Goal: Transaction & Acquisition: Obtain resource

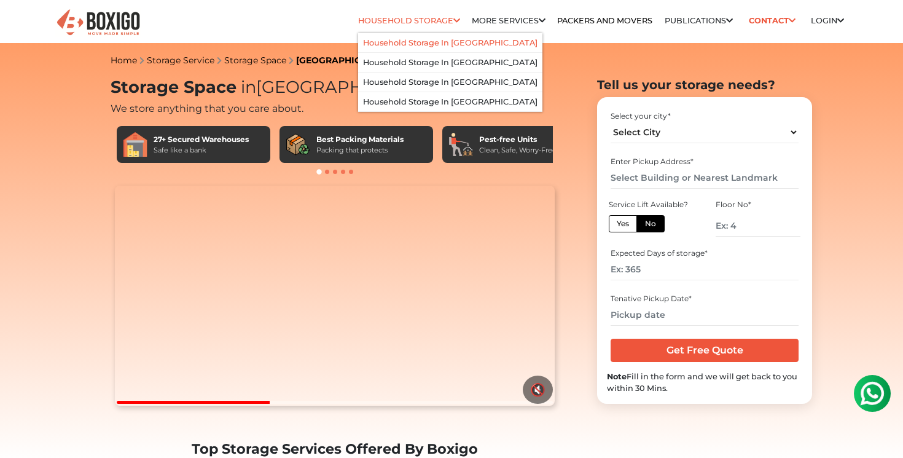
click at [438, 39] on link "Household Storage in [GEOGRAPHIC_DATA]" at bounding box center [450, 42] width 175 height 9
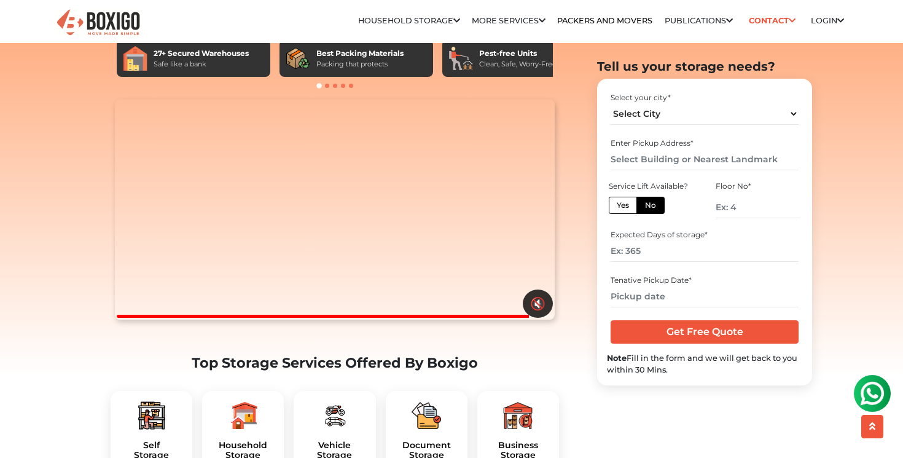
scroll to position [167, 0]
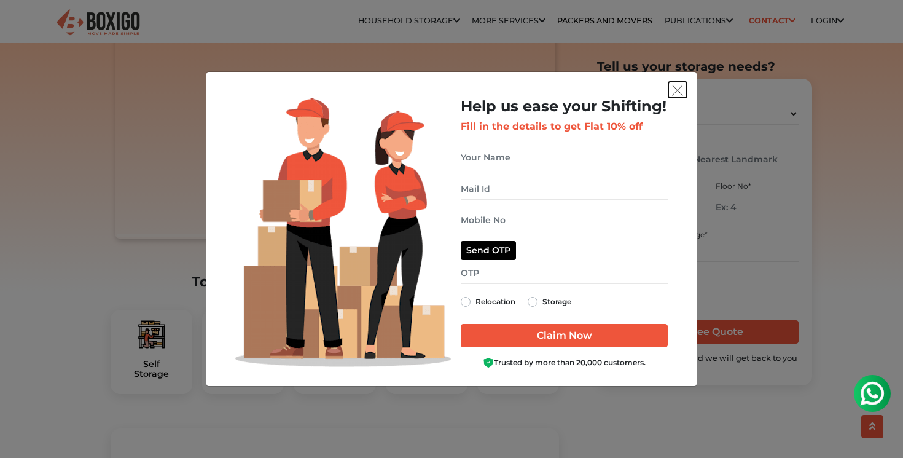
click at [678, 90] on img "get free quote dialog" at bounding box center [677, 90] width 11 height 11
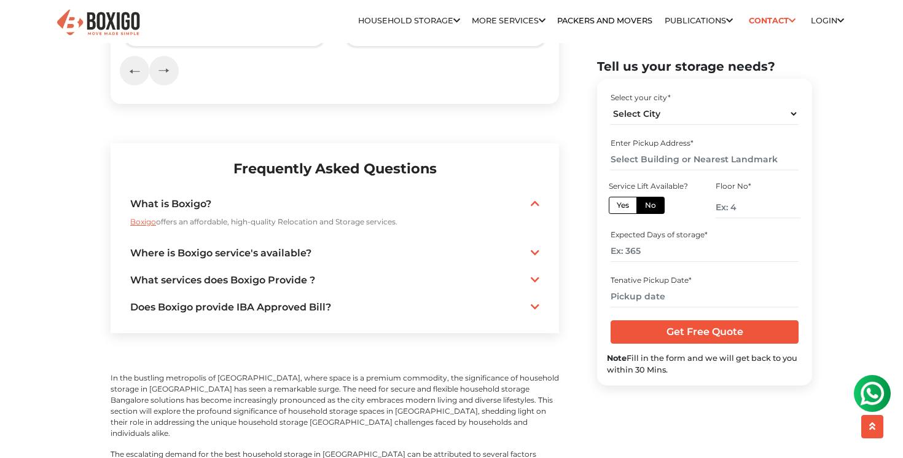
scroll to position [2837, 0]
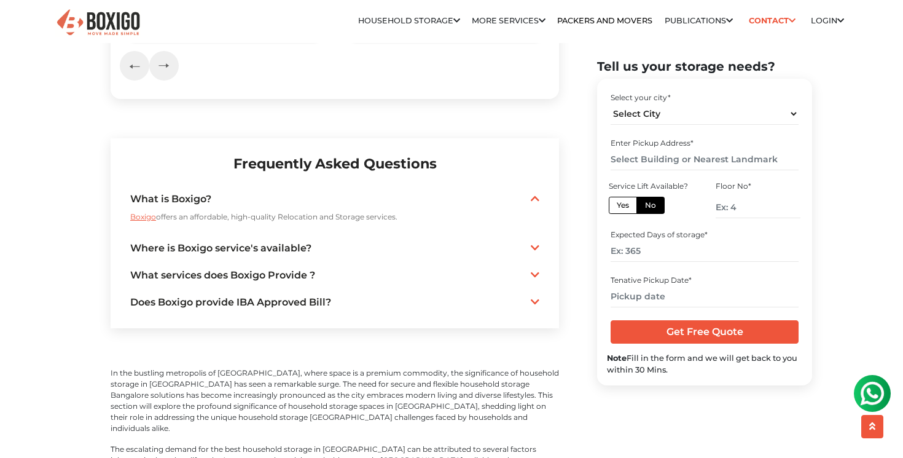
click at [536, 297] on icon at bounding box center [535, 302] width 9 height 10
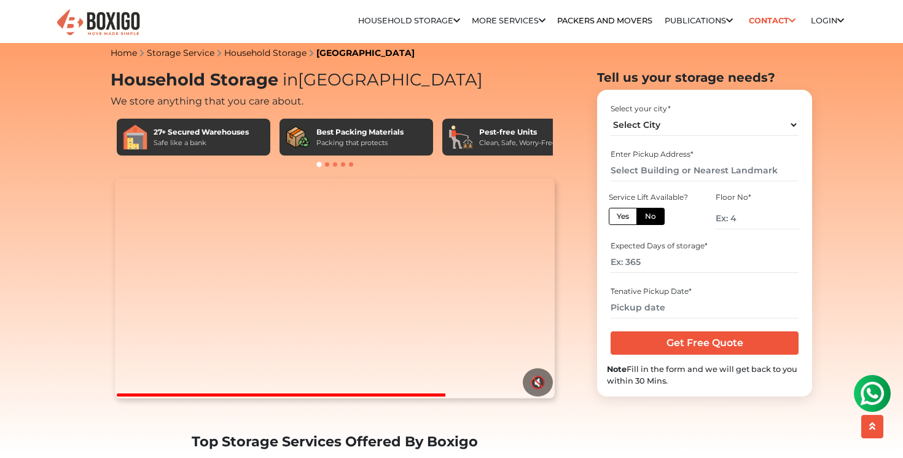
scroll to position [5, 0]
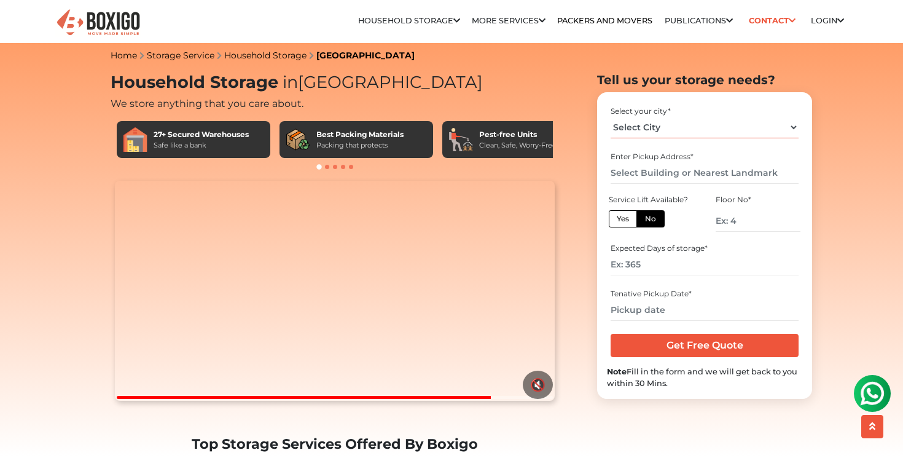
click at [689, 133] on select "Select City Bangalore Bengaluru Bhopal Bhubaneswar Chennai Coimbatore Cuttack D…" at bounding box center [704, 128] width 187 height 22
select select "[GEOGRAPHIC_DATA]"
click at [611, 117] on select "Select City Bangalore Bengaluru Bhopal Bhubaneswar Chennai Coimbatore Cuttack D…" at bounding box center [704, 128] width 187 height 22
click at [654, 173] on input "text" at bounding box center [704, 173] width 187 height 22
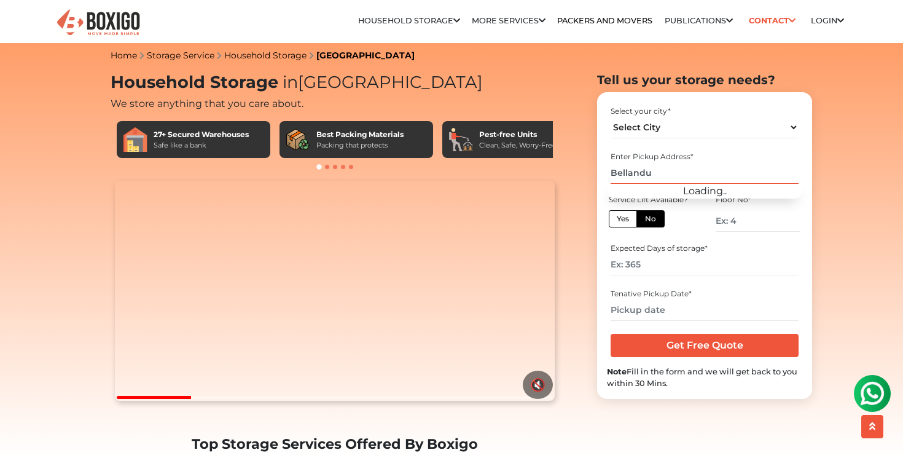
type input "Bellandur"
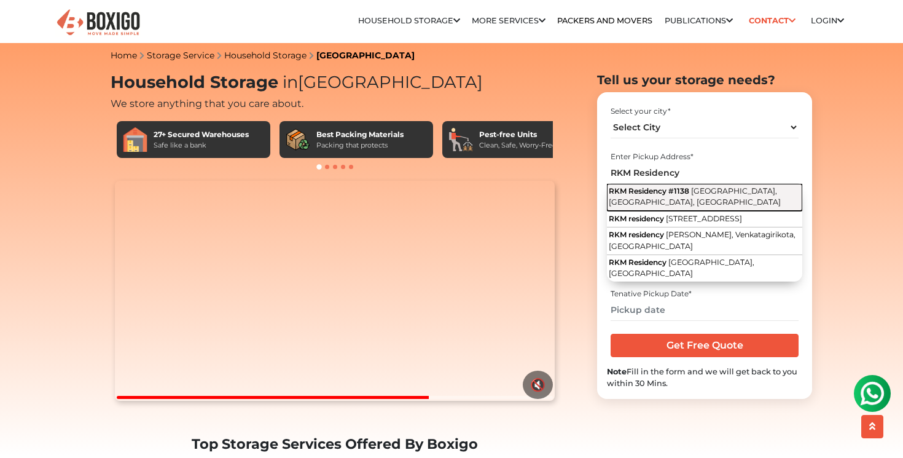
click at [675, 192] on span "RKM Residency #1138" at bounding box center [649, 190] width 81 height 9
type input "RKM Residency #1138, Bellandur, Bengaluru, Karnataka"
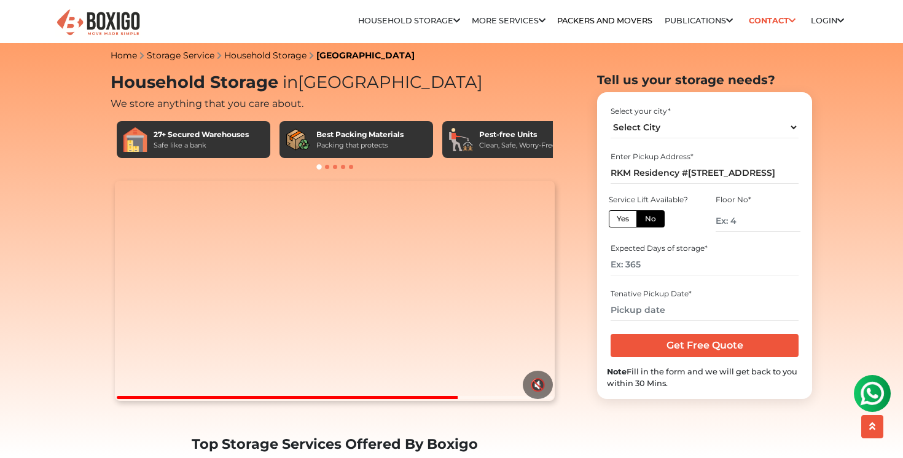
click at [614, 218] on label "Yes" at bounding box center [623, 218] width 28 height 17
click at [617, 218] on input "Yes" at bounding box center [621, 217] width 8 height 8
radio input "true"
click at [626, 269] on input "number" at bounding box center [704, 265] width 187 height 22
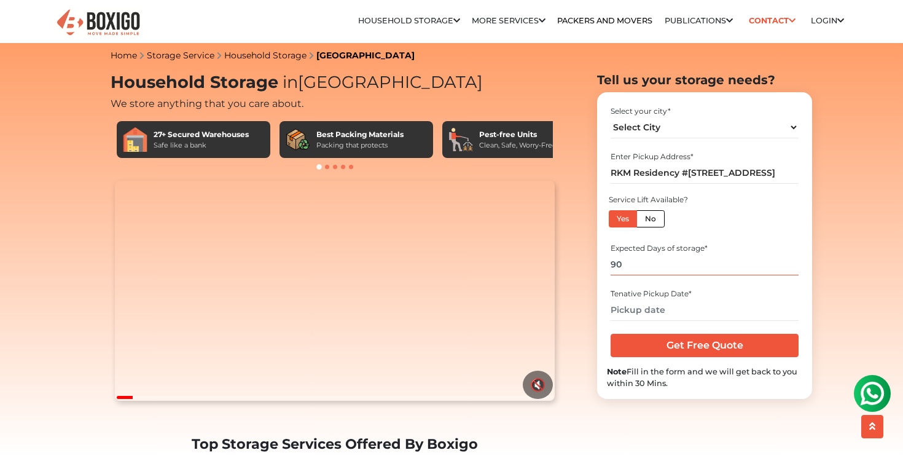
type input "90"
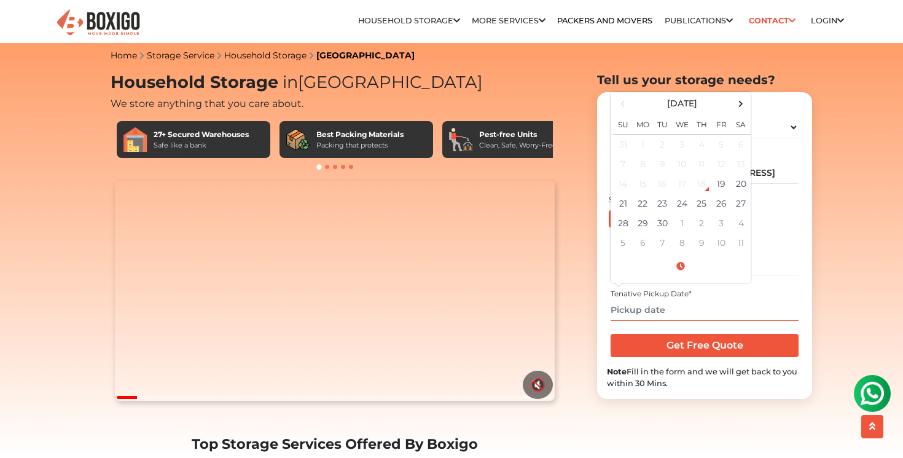
click at [630, 311] on input "text" at bounding box center [704, 310] width 187 height 22
click at [743, 101] on span at bounding box center [741, 103] width 17 height 17
click at [622, 245] on td "30" at bounding box center [623, 243] width 20 height 20
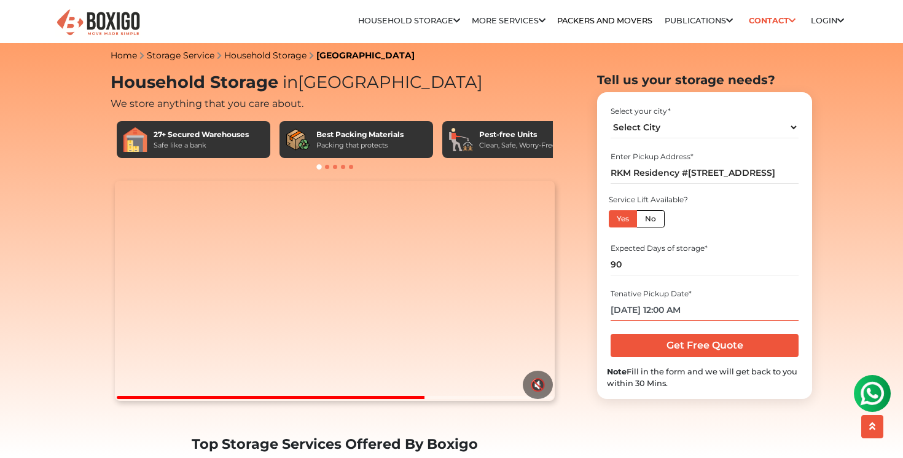
click at [683, 309] on input "11/30/2025 12:00 AM" at bounding box center [704, 310] width 187 height 22
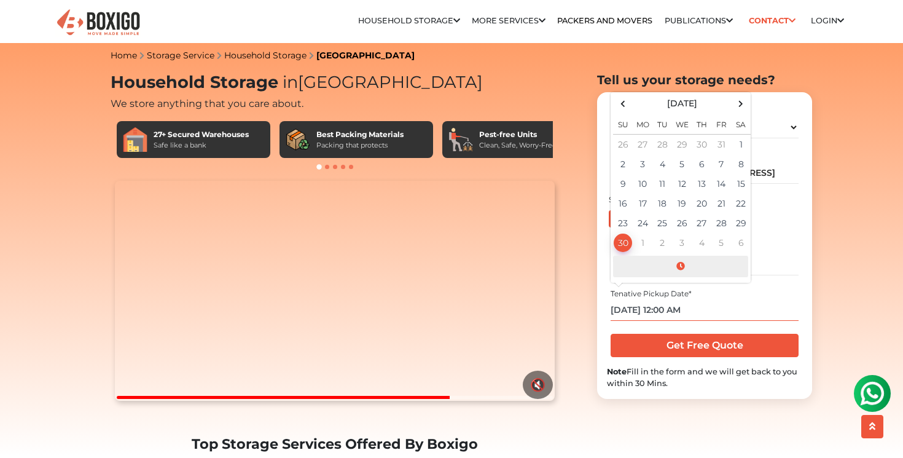
click at [681, 262] on span at bounding box center [680, 267] width 135 height 22
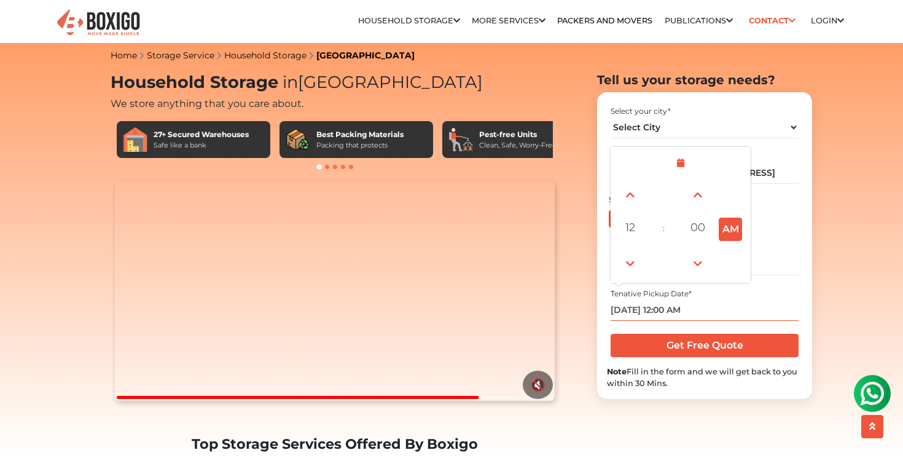
click at [730, 229] on button "AM" at bounding box center [730, 229] width 23 height 23
type input "11/30/2025 12:00 PM"
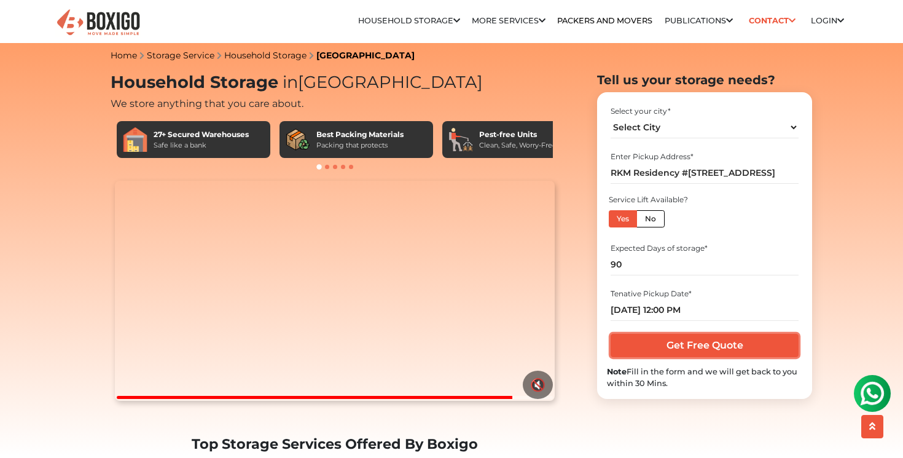
click at [742, 343] on input "Get Free Quote" at bounding box center [704, 345] width 187 height 23
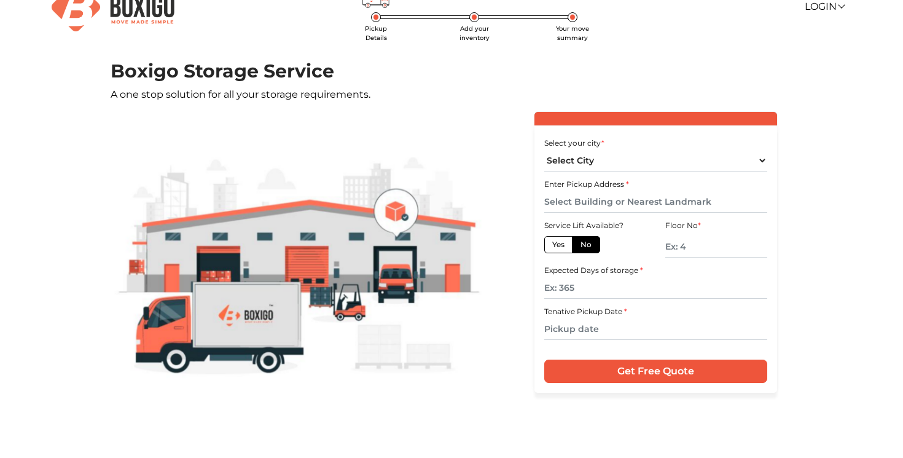
scroll to position [25, 0]
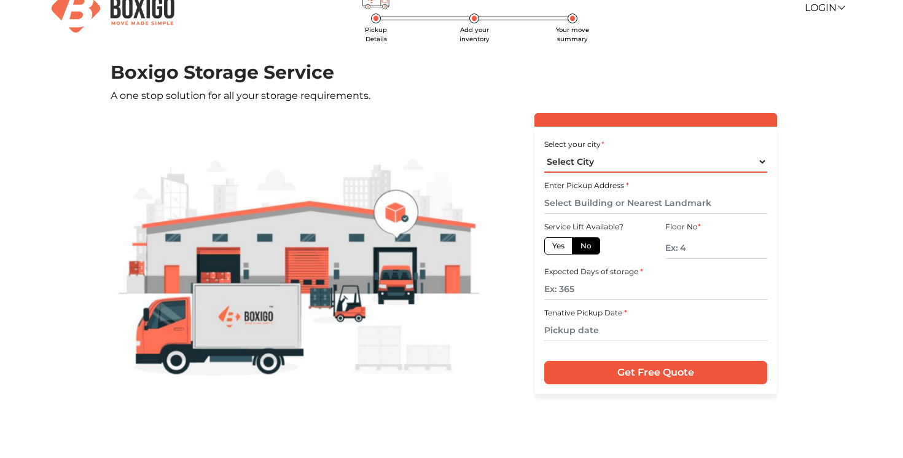
click at [622, 160] on select "Select City Bangalore Bengaluru Bhopal Bhubaneswar Chennai Coimbatore Cuttack D…" at bounding box center [655, 162] width 222 height 22
select select "[GEOGRAPHIC_DATA]"
click at [544, 151] on select "Select City Bangalore Bengaluru Bhopal Bhubaneswar Chennai Coimbatore Cuttack D…" at bounding box center [655, 162] width 222 height 22
click at [599, 205] on input "text" at bounding box center [655, 203] width 222 height 22
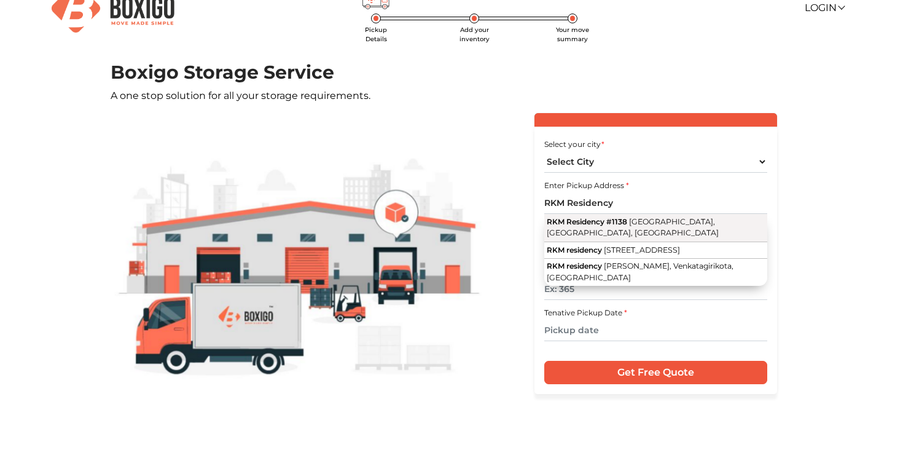
click at [614, 218] on span "RKM Residency #1138" at bounding box center [587, 221] width 81 height 9
type input "RKM Residency #1138, Bellandur, Bengaluru, Karnataka"
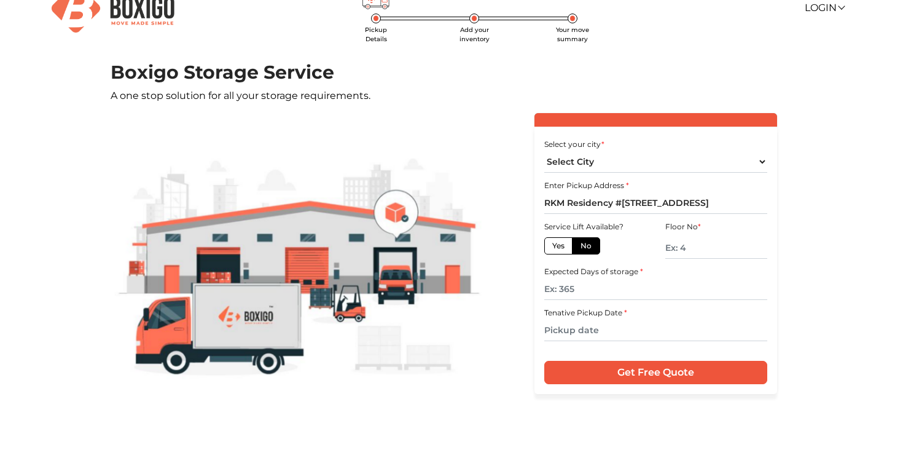
click at [561, 248] on label "Yes" at bounding box center [558, 245] width 28 height 17
click at [560, 248] on input "Yes" at bounding box center [556, 244] width 8 height 8
radio input "true"
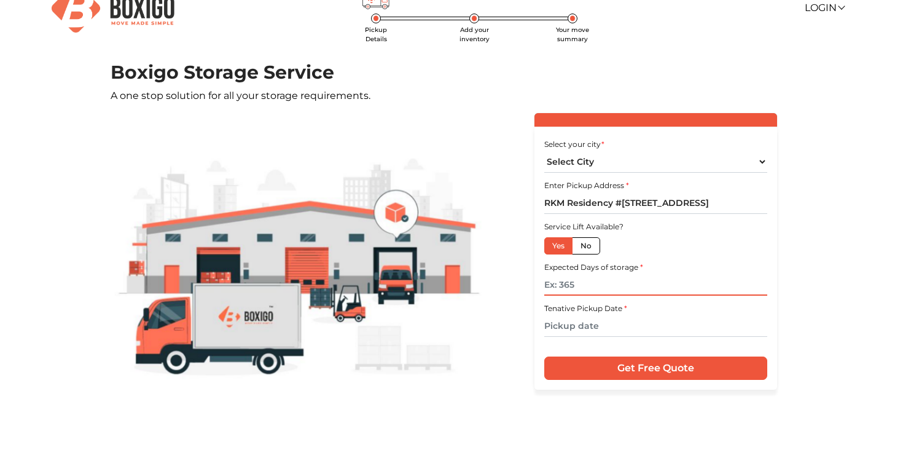
click at [564, 285] on input "text" at bounding box center [655, 285] width 222 height 22
type input "90"
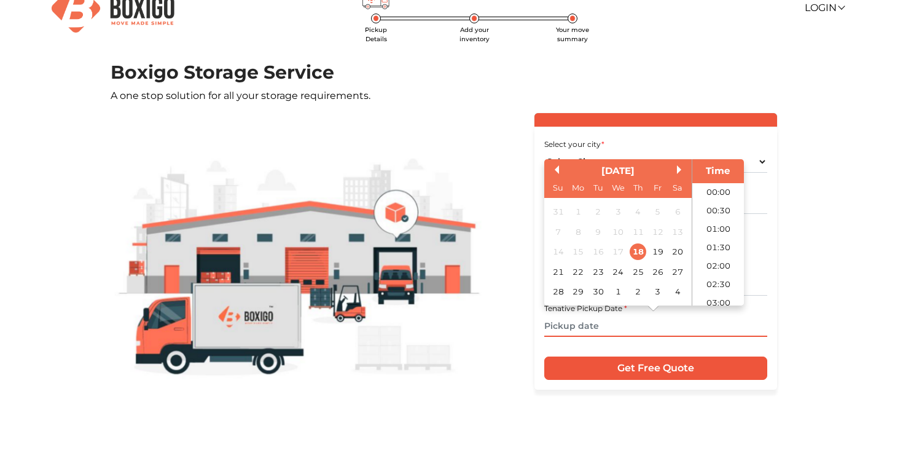
click at [570, 326] on input "text" at bounding box center [655, 326] width 222 height 22
click at [600, 293] on div "30" at bounding box center [598, 291] width 17 height 17
click at [713, 243] on li "17:30" at bounding box center [719, 244] width 52 height 18
type input "30/09/2025 5:30 PM"
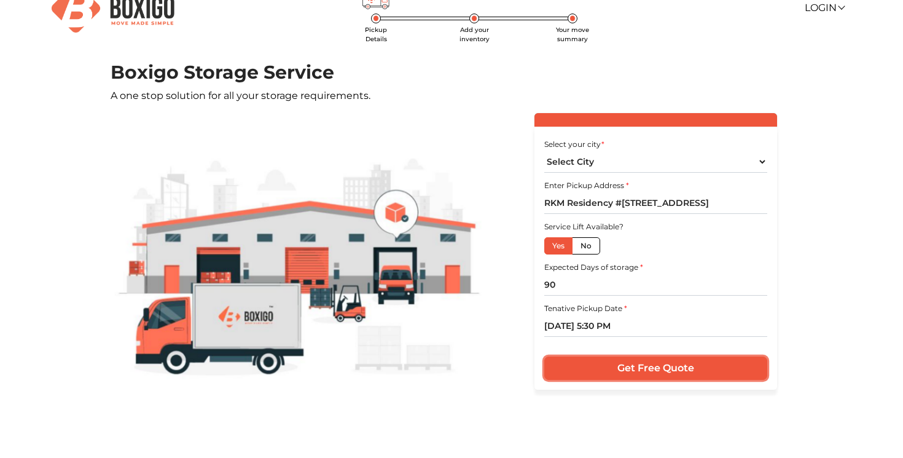
click at [649, 369] on input "Get Free Quote" at bounding box center [655, 367] width 222 height 23
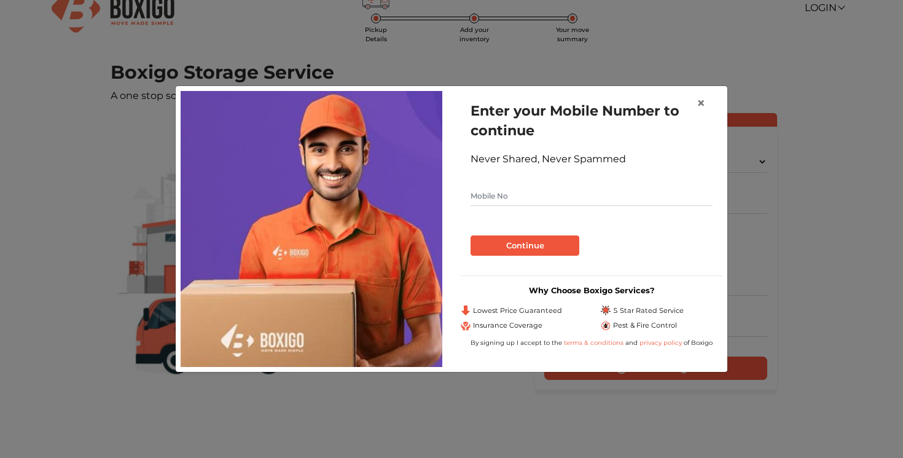
click at [528, 197] on input "text" at bounding box center [592, 196] width 242 height 20
type input "8920310507"
click at [544, 243] on button "Continue" at bounding box center [525, 245] width 109 height 21
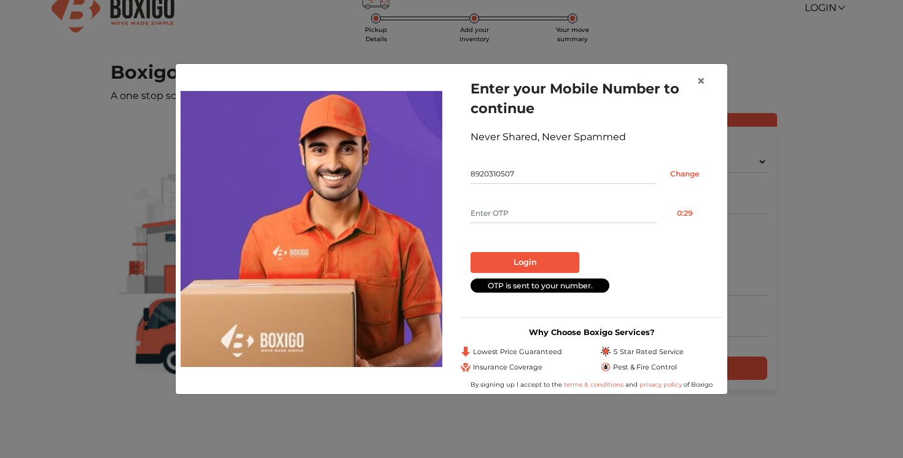
click at [533, 213] on input "text" at bounding box center [564, 213] width 186 height 20
type input "7459"
click at [534, 262] on button "Login" at bounding box center [525, 262] width 109 height 21
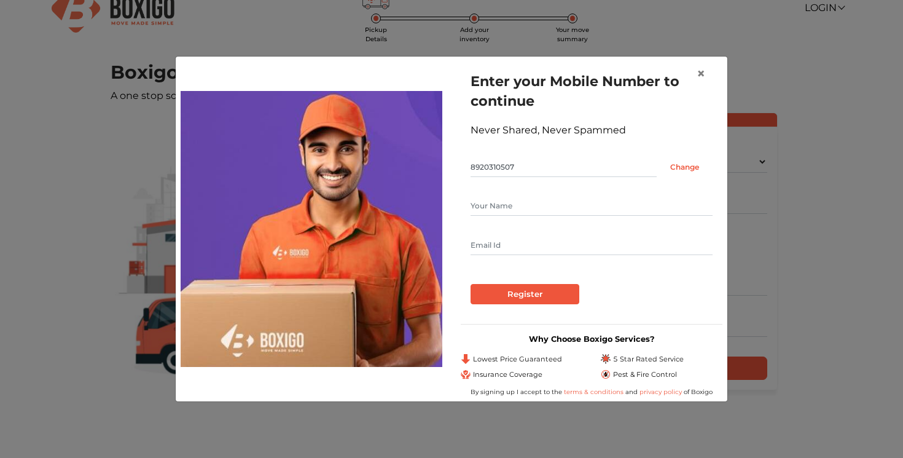
click at [501, 200] on input "text" at bounding box center [592, 206] width 242 height 20
type input "Vishnu"
click at [488, 246] on input "text" at bounding box center [592, 245] width 242 height 20
type input "vishnufb.raghavan@gmail.com"
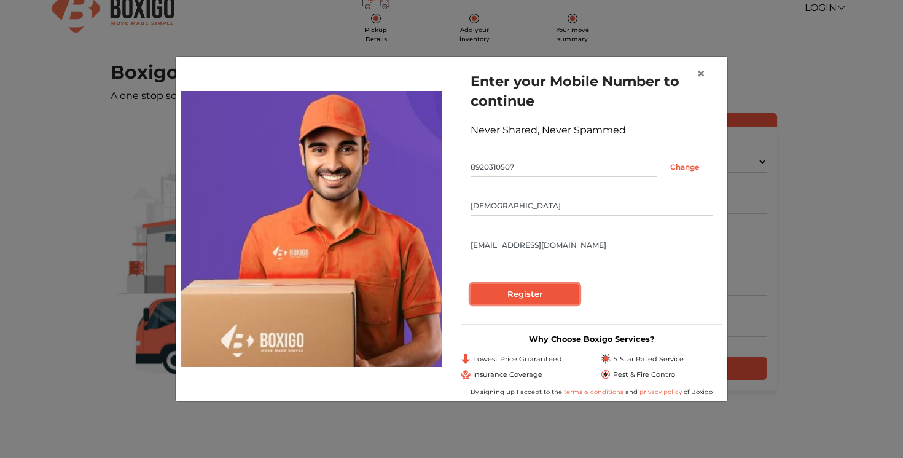
click at [546, 289] on input "Register" at bounding box center [525, 294] width 109 height 21
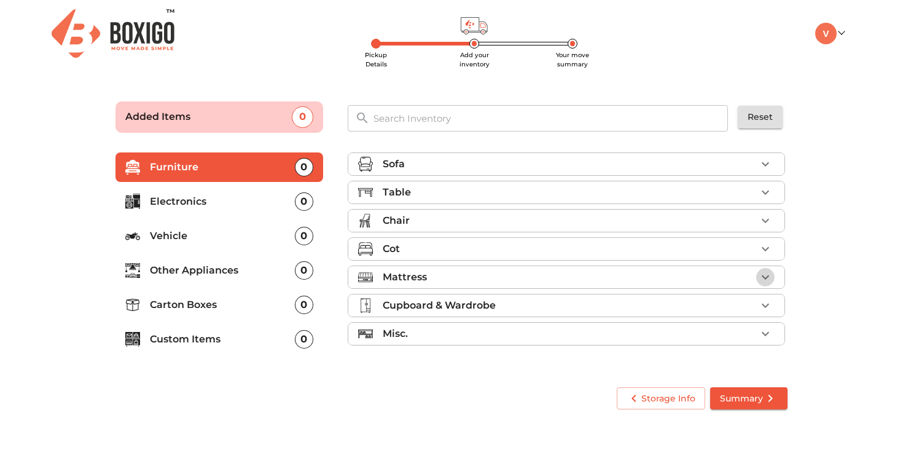
click at [767, 273] on icon "button" at bounding box center [765, 277] width 15 height 15
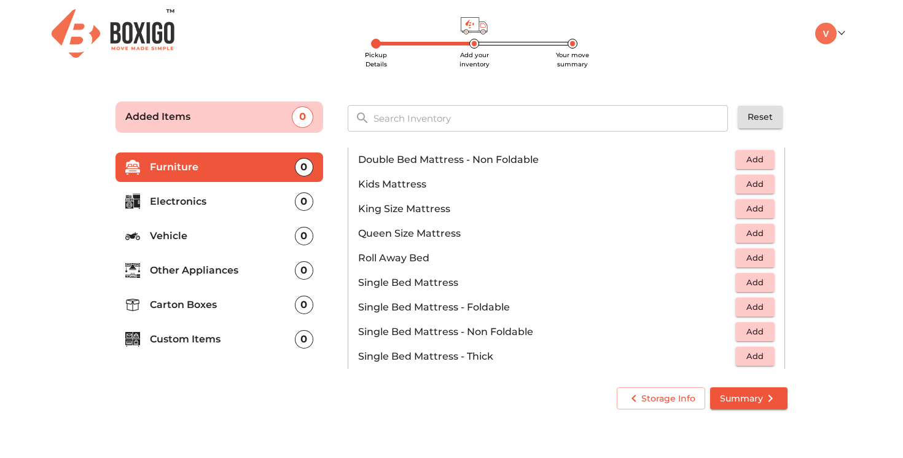
scroll to position [165, 0]
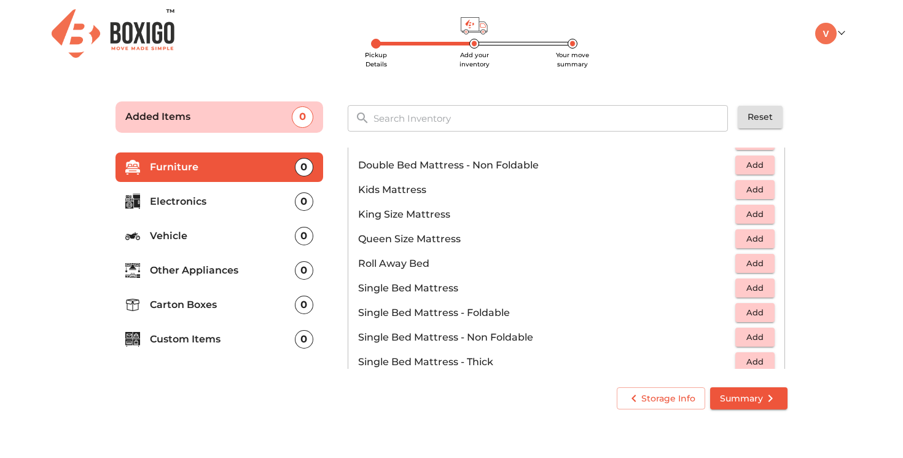
click at [751, 241] on span "Add" at bounding box center [755, 239] width 27 height 14
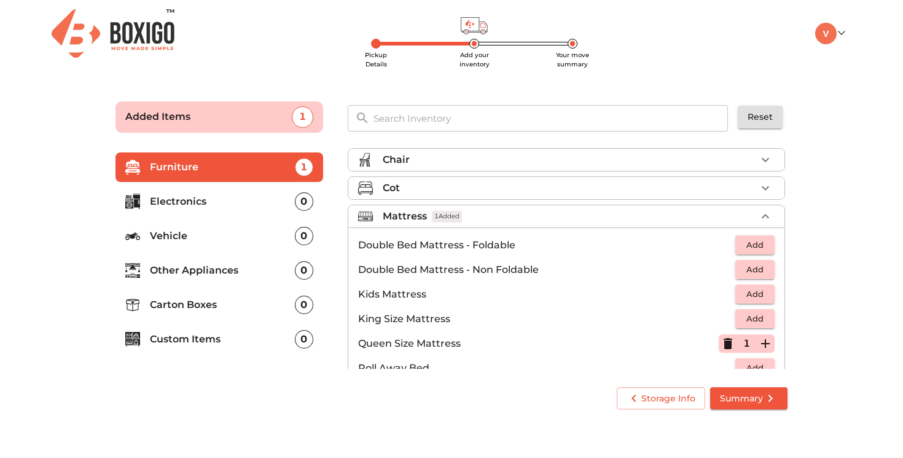
scroll to position [57, 0]
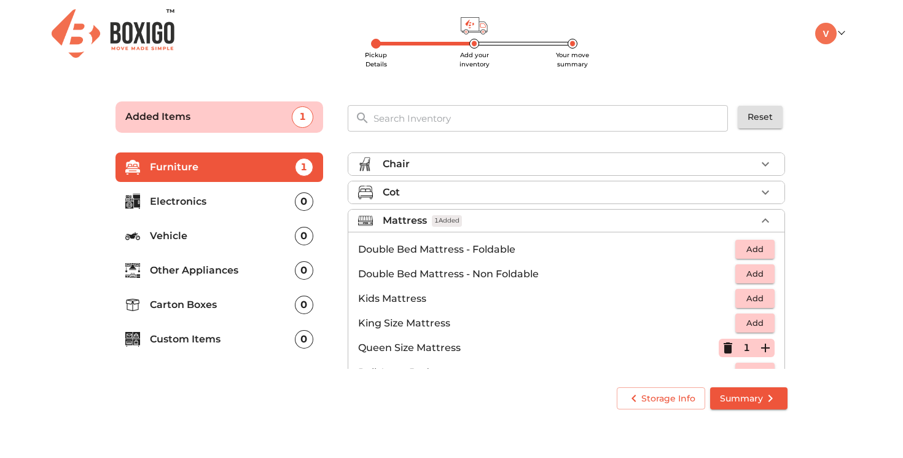
click at [766, 221] on icon "button" at bounding box center [765, 220] width 15 height 15
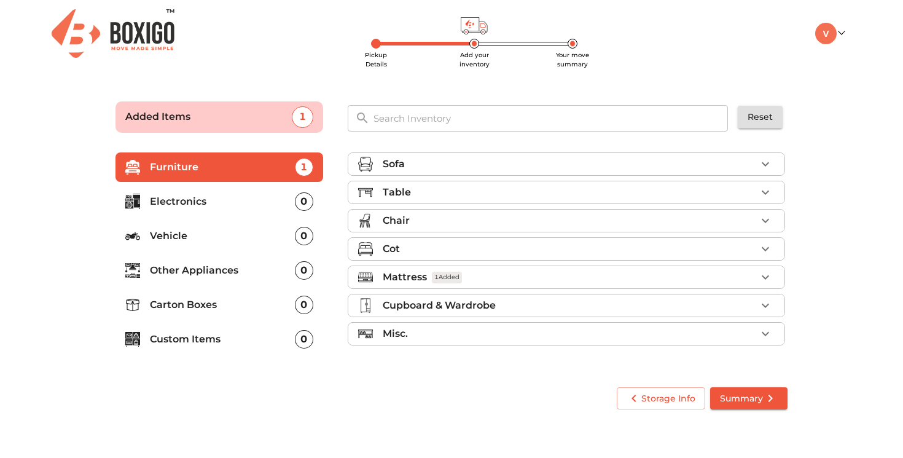
scroll to position [0, 0]
click at [765, 253] on icon "button" at bounding box center [765, 249] width 15 height 15
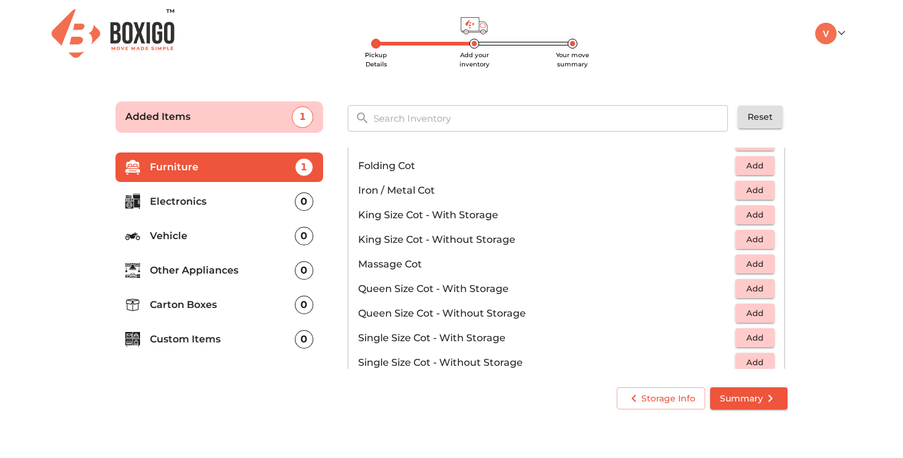
scroll to position [289, 0]
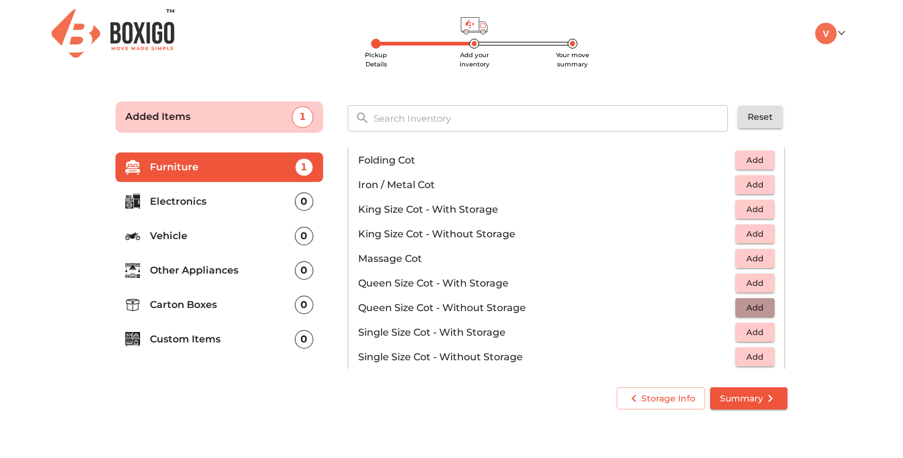
click at [748, 310] on span "Add" at bounding box center [755, 307] width 27 height 14
click at [819, 205] on main "Pickup Details Add your inventory Your move summary Added Items 2 ​ Reset Furni…" at bounding box center [451, 253] width 903 height 338
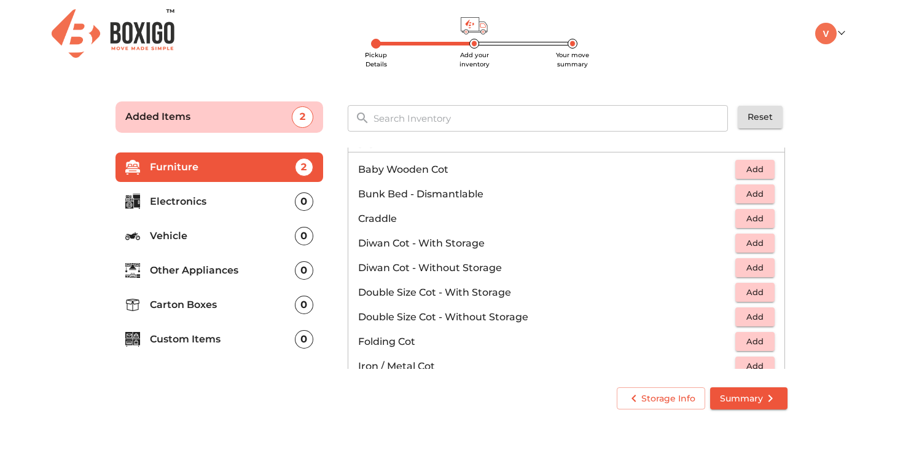
scroll to position [93, 0]
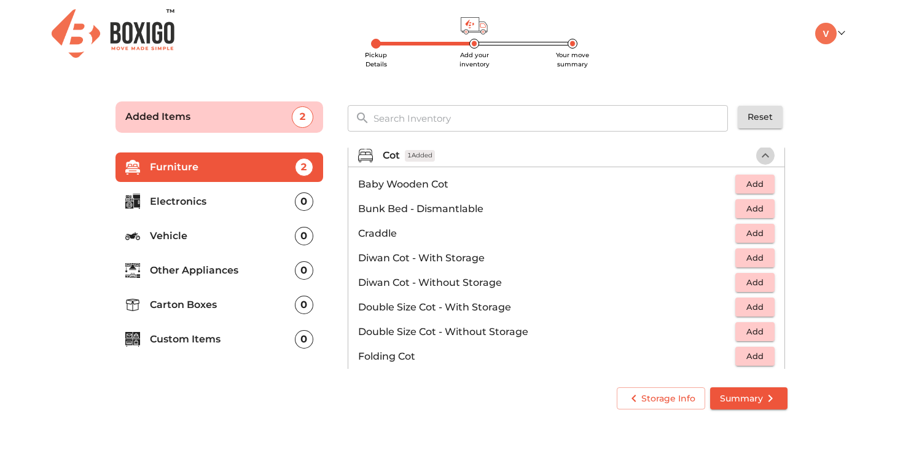
click at [767, 157] on icon "button" at bounding box center [765, 155] width 15 height 15
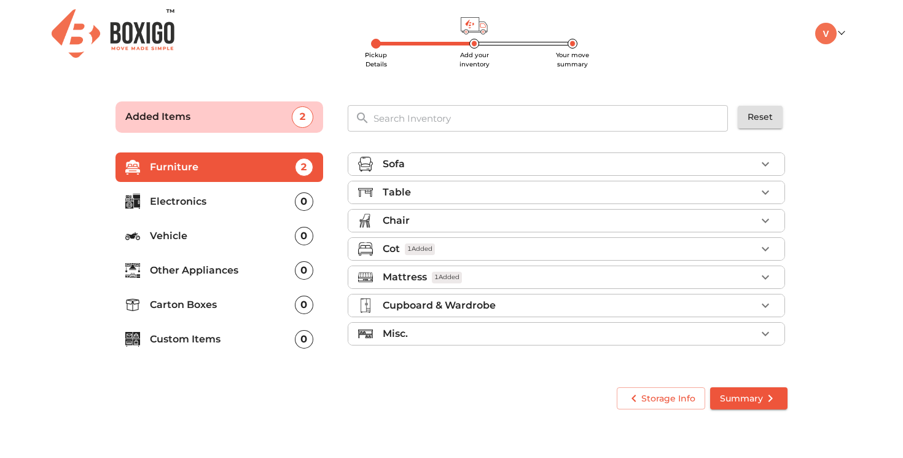
scroll to position [0, 0]
click at [769, 224] on icon "button" at bounding box center [765, 220] width 15 height 15
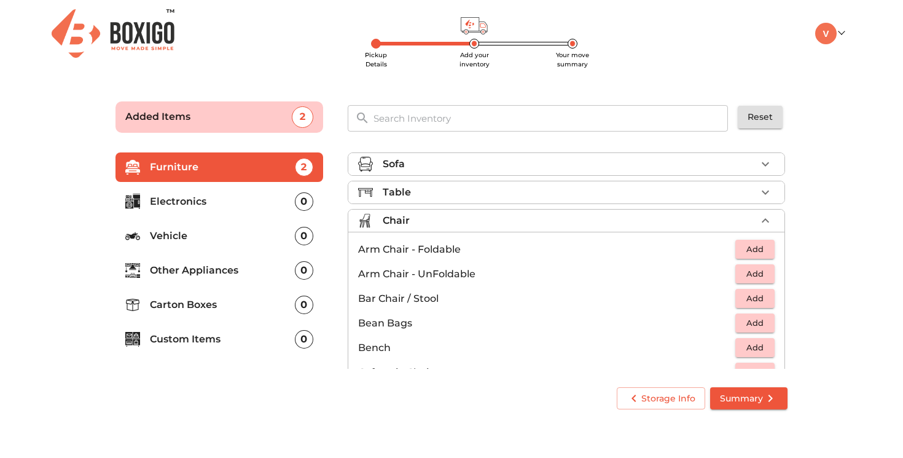
click at [755, 277] on span "Add" at bounding box center [755, 274] width 27 height 14
click at [767, 273] on icon "button" at bounding box center [765, 274] width 9 height 9
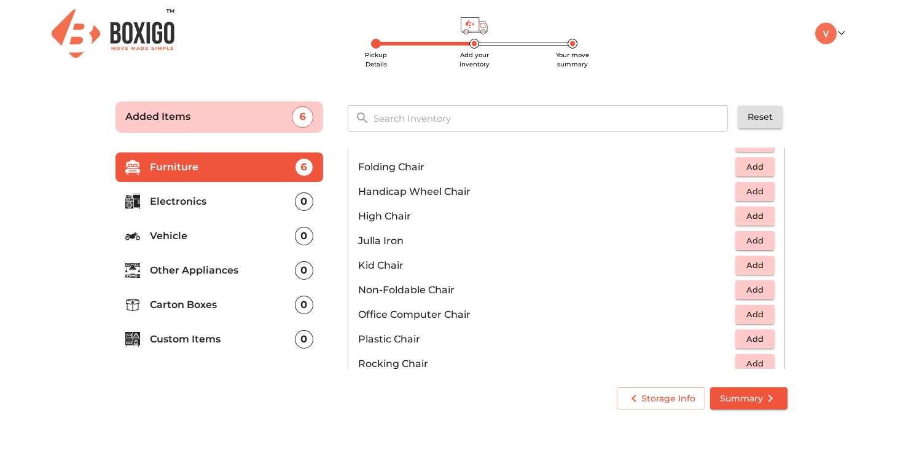
scroll to position [290, 0]
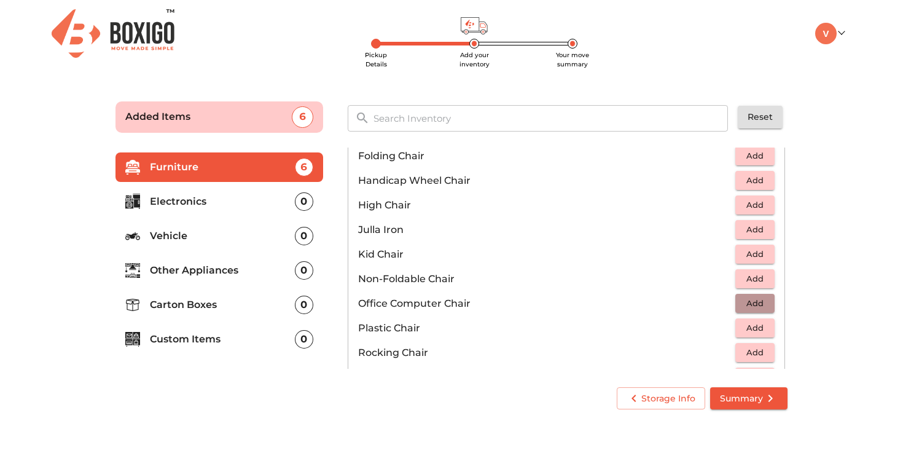
click at [755, 304] on span "Add" at bounding box center [755, 303] width 27 height 14
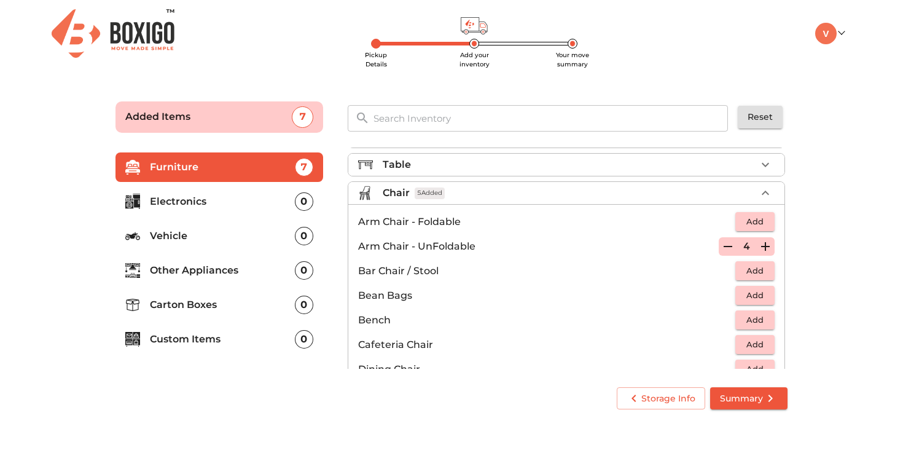
scroll to position [0, 0]
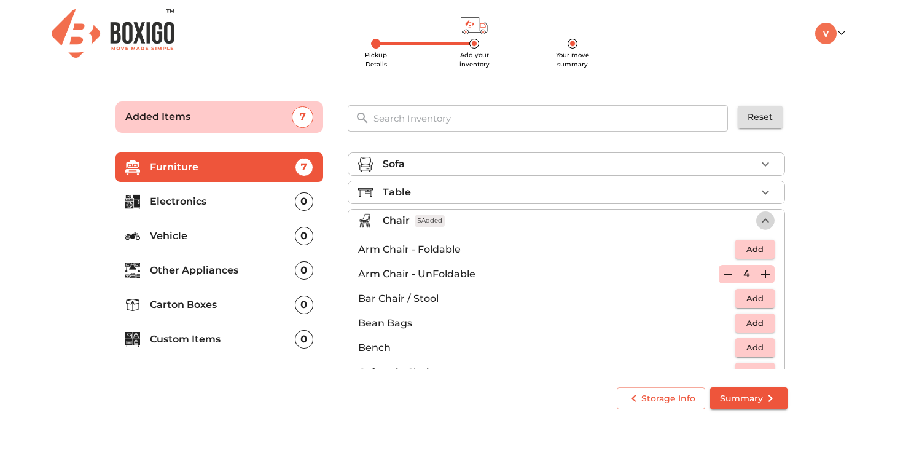
click at [767, 223] on icon "button" at bounding box center [765, 220] width 15 height 15
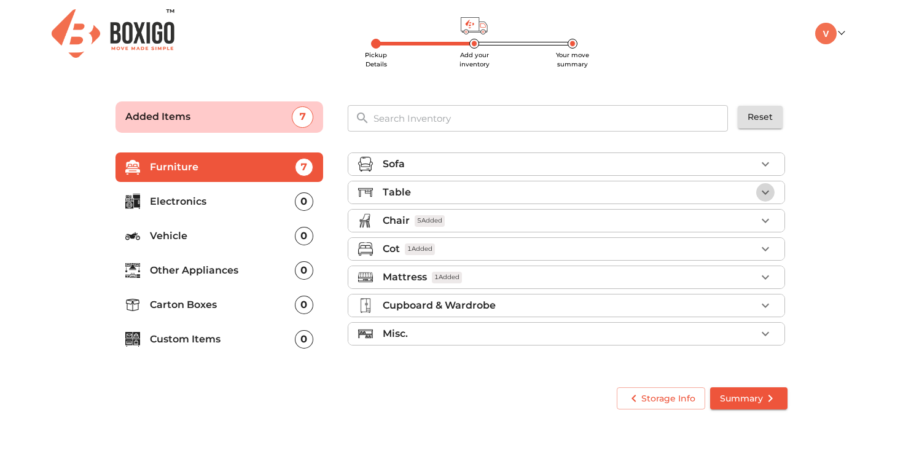
click at [768, 191] on icon "button" at bounding box center [765, 192] width 7 height 4
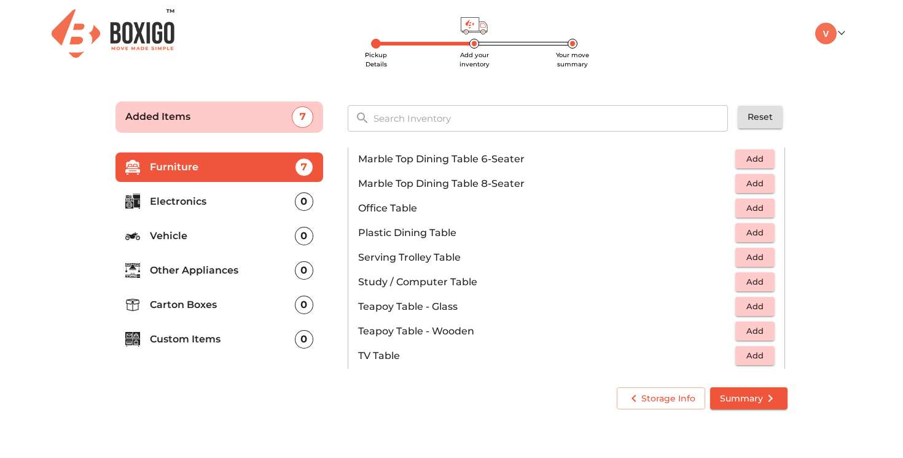
scroll to position [604, 0]
click at [754, 234] on span "Add" at bounding box center [755, 231] width 27 height 14
click at [799, 159] on div "Sofa Table 1 Added Bed Side Table Add Centre Table - Glass Add Centre Table - M…" at bounding box center [568, 258] width 465 height 247
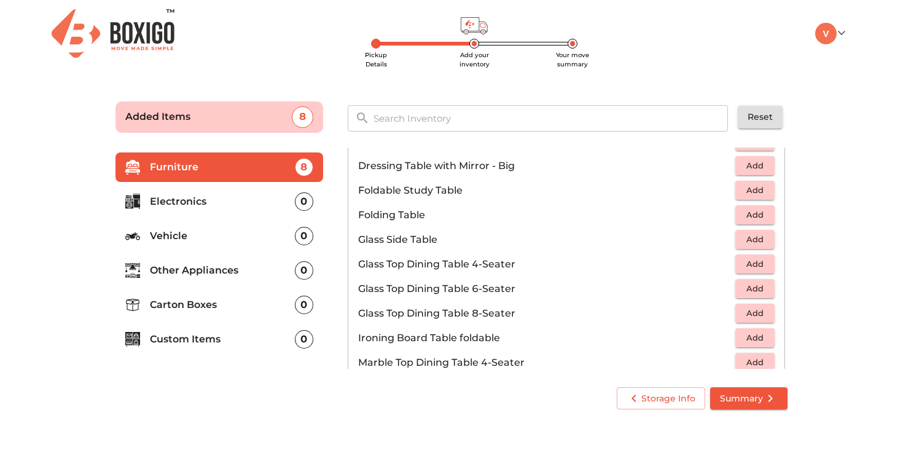
scroll to position [0, 0]
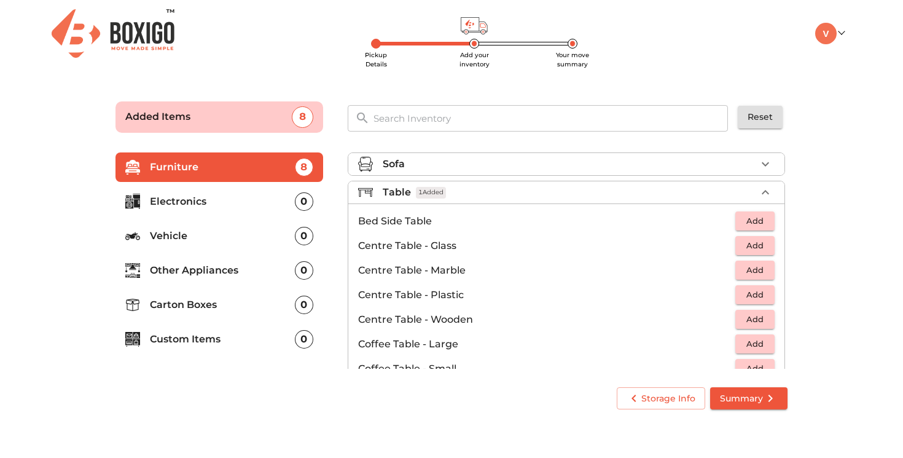
click at [765, 192] on icon "button" at bounding box center [765, 192] width 15 height 15
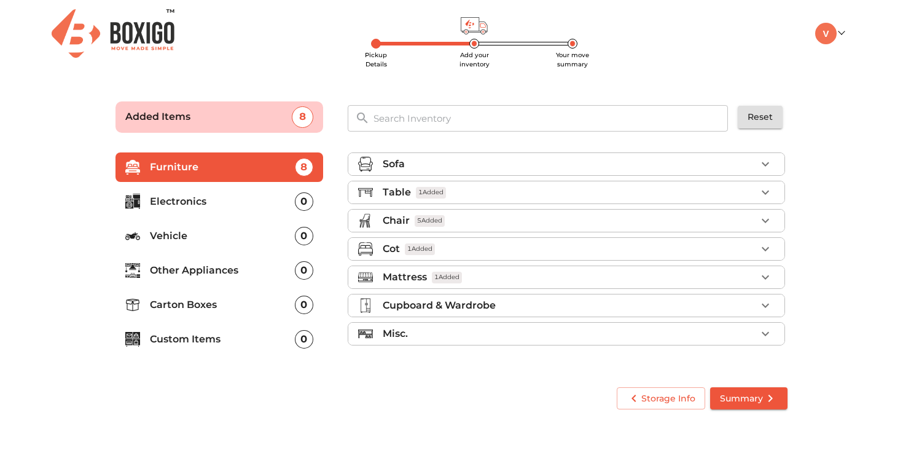
click at [767, 306] on icon "button" at bounding box center [765, 305] width 15 height 15
click at [766, 306] on icon "button" at bounding box center [765, 305] width 15 height 15
click at [752, 332] on div "Misc." at bounding box center [570, 333] width 374 height 15
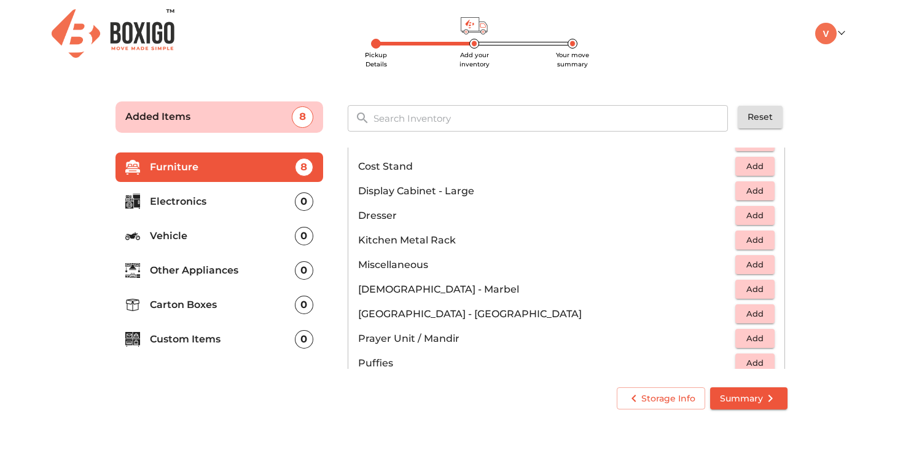
scroll to position [371, 0]
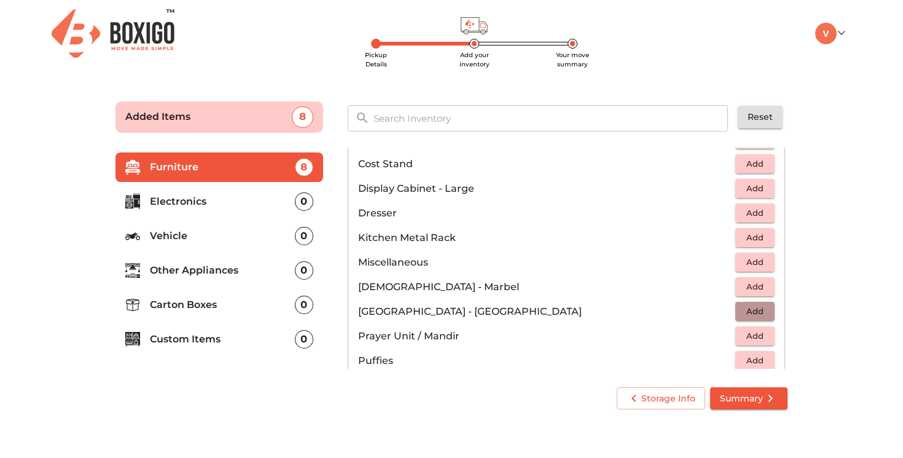
click at [755, 312] on span "Add" at bounding box center [755, 311] width 27 height 14
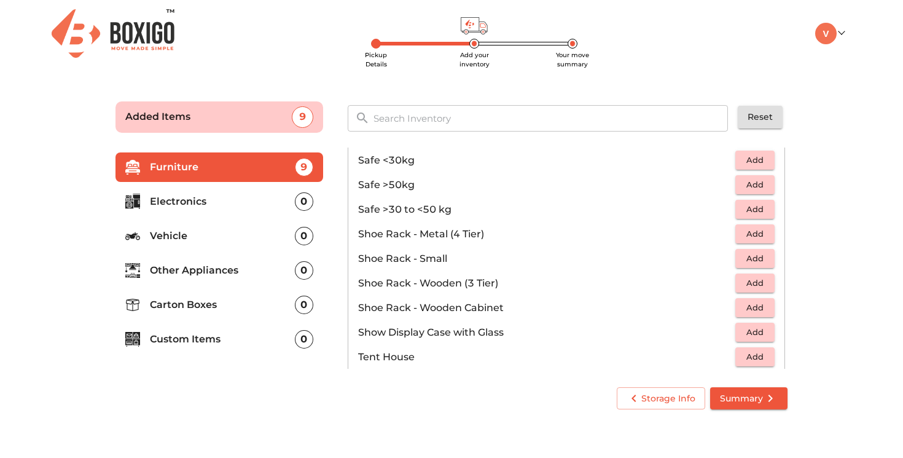
scroll to position [597, 0]
click at [753, 284] on span "Add" at bounding box center [755, 282] width 27 height 14
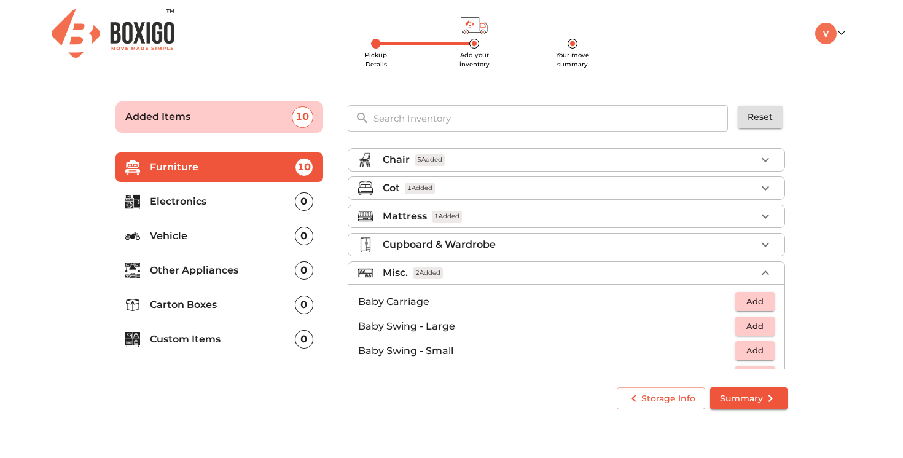
scroll to position [72, 0]
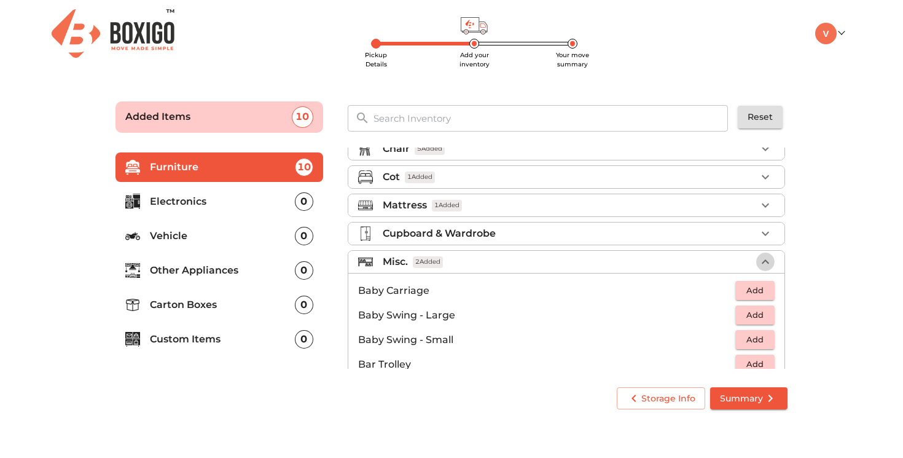
click at [768, 262] on icon "button" at bounding box center [765, 261] width 7 height 4
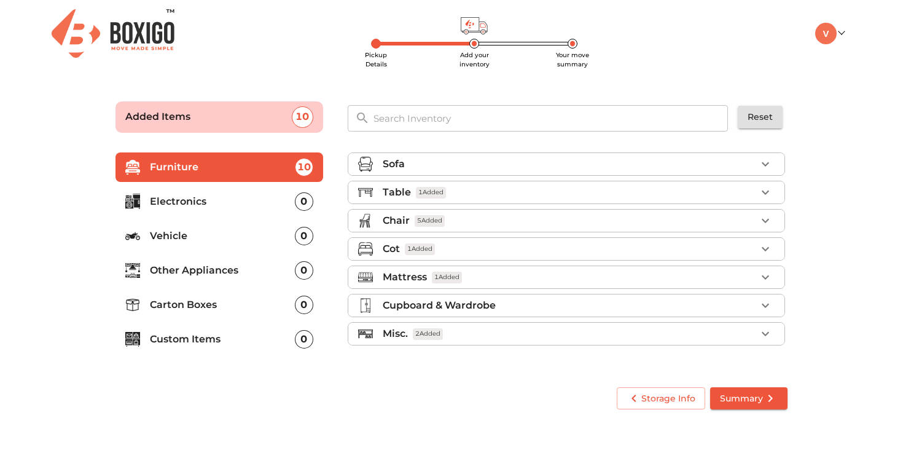
scroll to position [0, 0]
click at [214, 203] on p "Electronics" at bounding box center [222, 201] width 145 height 15
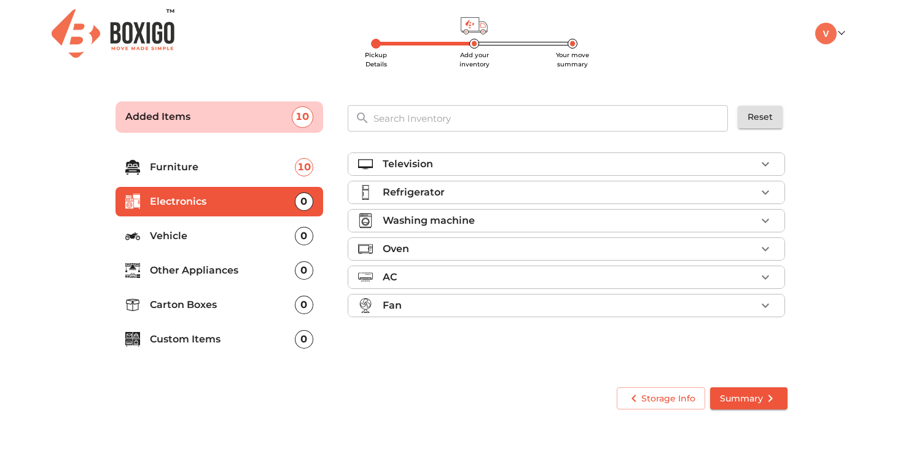
click at [211, 234] on p "Vehicle" at bounding box center [222, 236] width 145 height 15
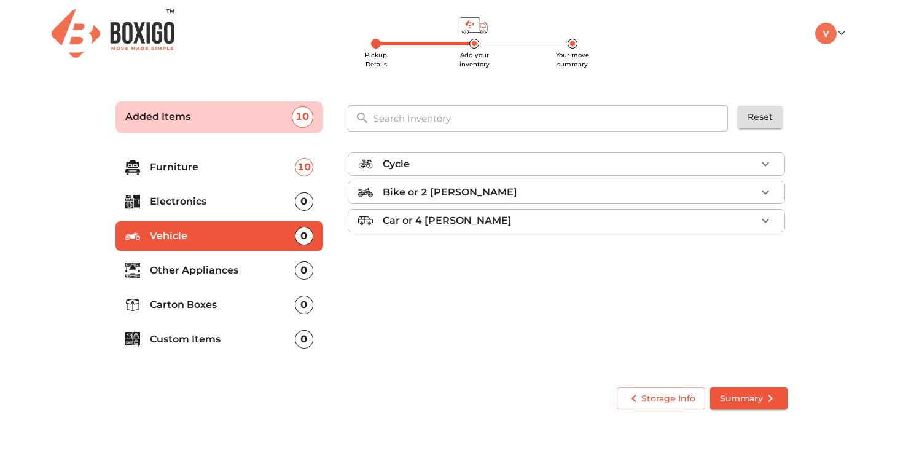
click at [218, 271] on p "Other Appliances" at bounding box center [222, 270] width 145 height 15
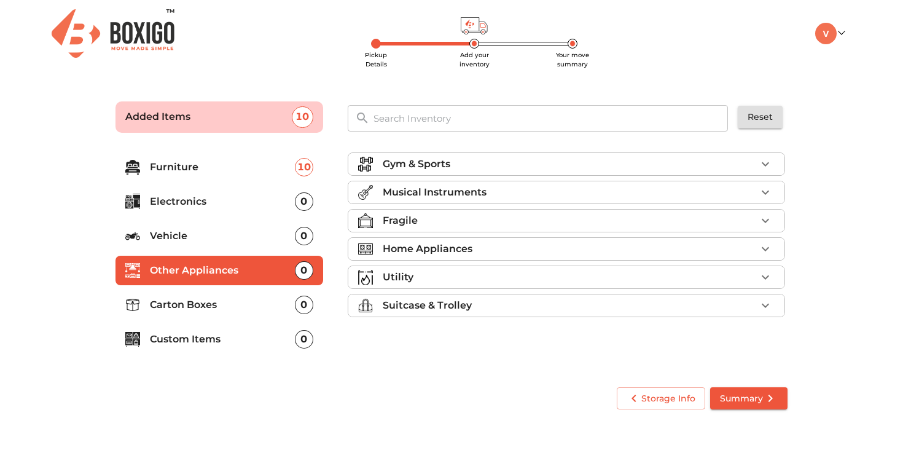
click at [514, 163] on div "Gym & Sports" at bounding box center [570, 164] width 374 height 15
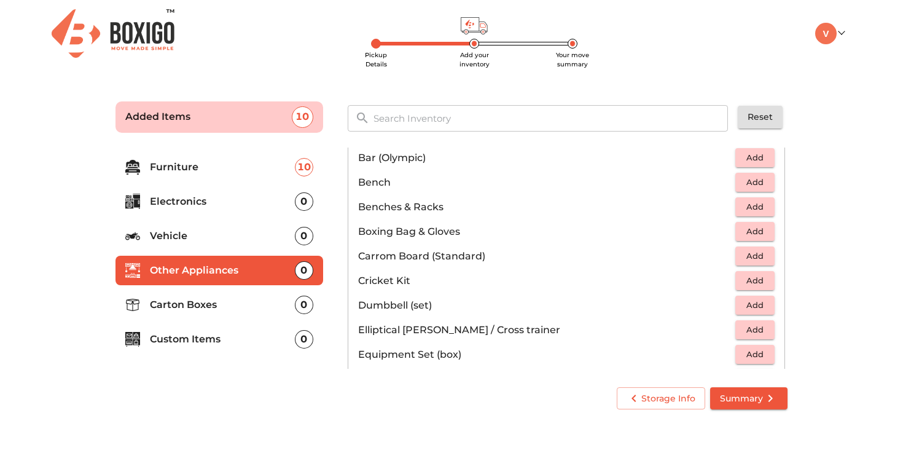
scroll to position [48, 0]
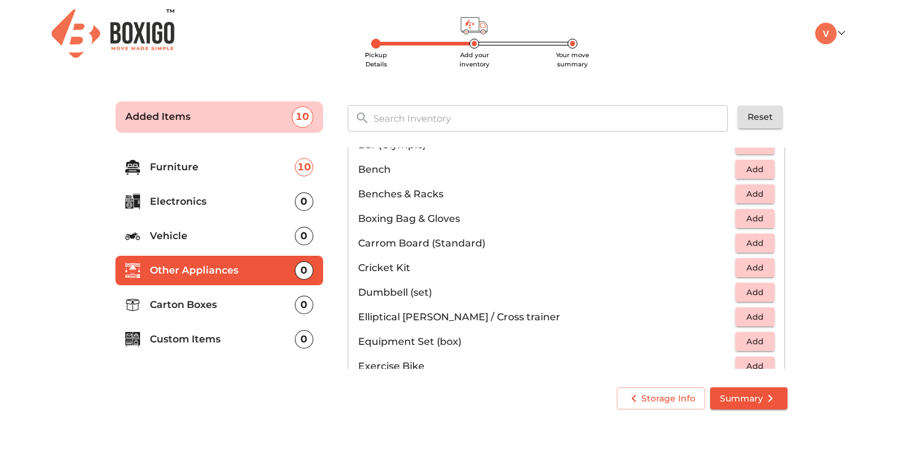
click at [755, 291] on span "Add" at bounding box center [755, 292] width 27 height 14
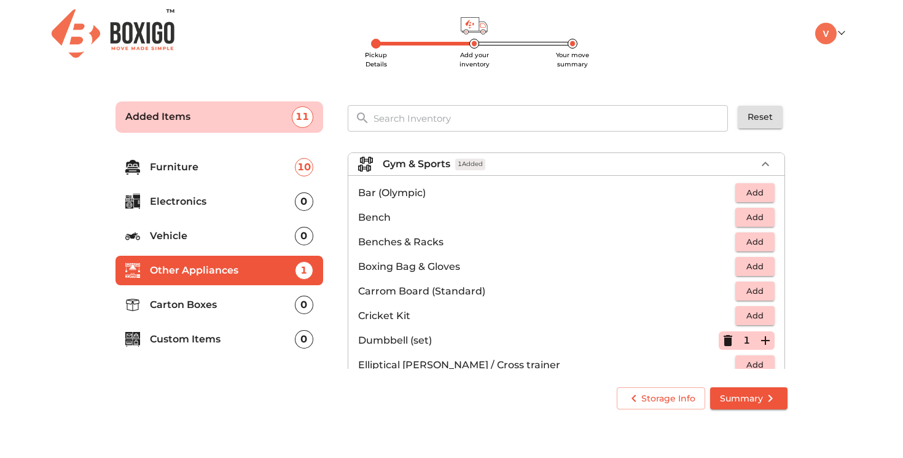
click at [768, 163] on icon "button" at bounding box center [765, 164] width 7 height 4
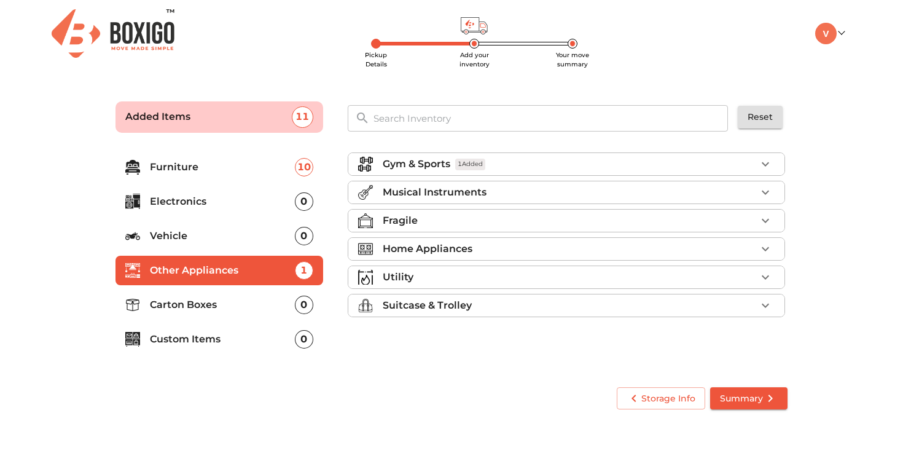
click at [704, 221] on div "Fragile" at bounding box center [570, 220] width 374 height 15
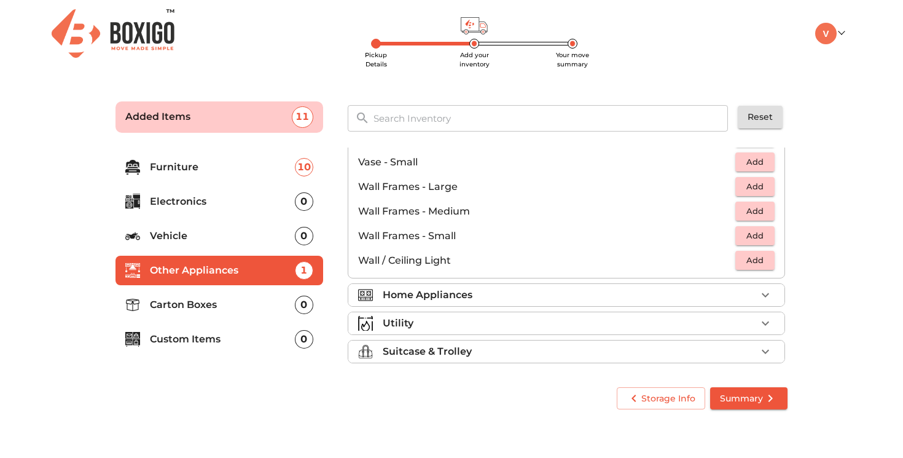
scroll to position [829, 0]
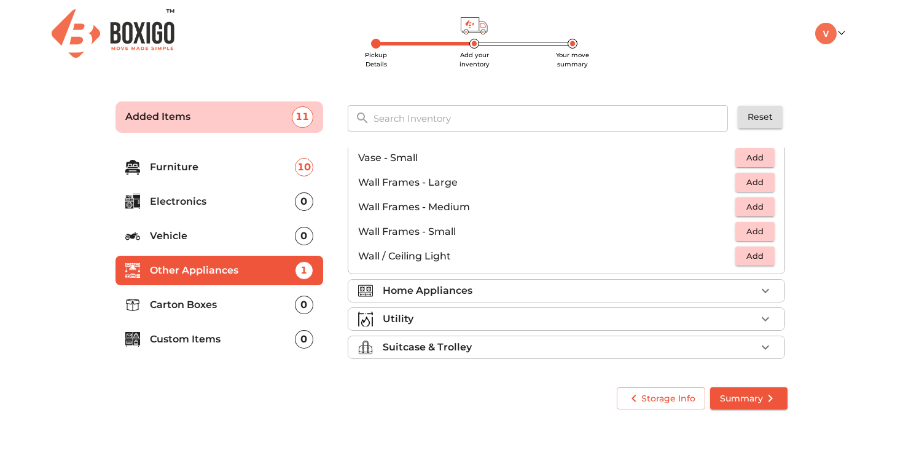
click at [699, 290] on div "Home Appliances" at bounding box center [570, 290] width 374 height 15
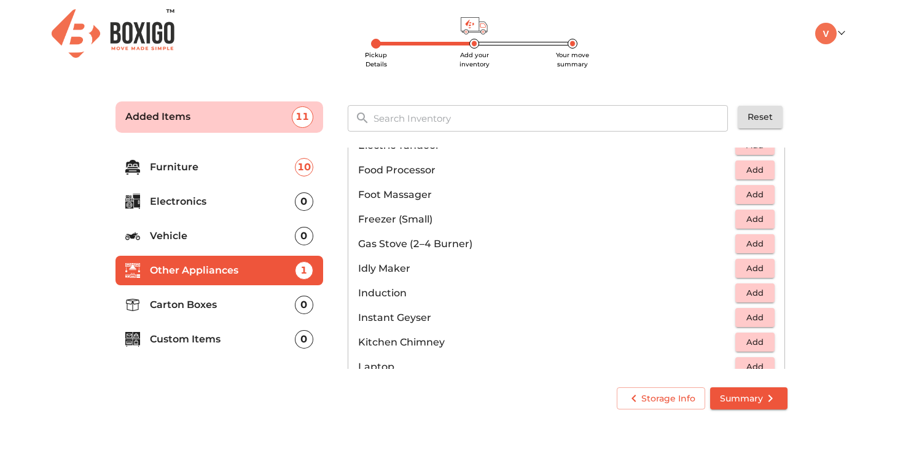
scroll to position [451, 0]
click at [753, 245] on span "Add" at bounding box center [755, 244] width 27 height 14
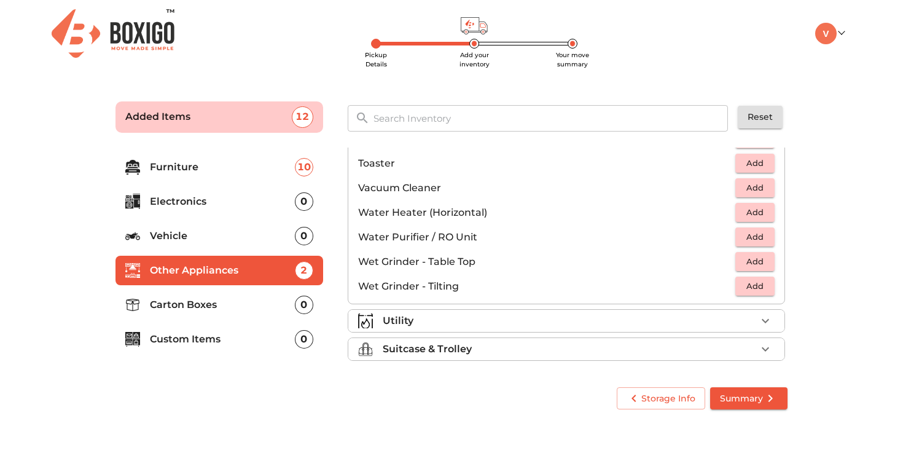
scroll to position [852, 0]
click at [665, 324] on div "Utility" at bounding box center [570, 320] width 374 height 15
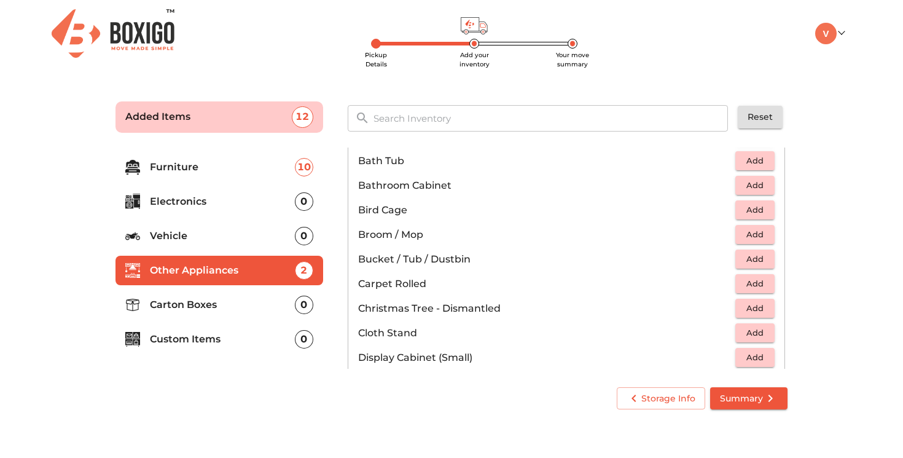
scroll to position [197, 0]
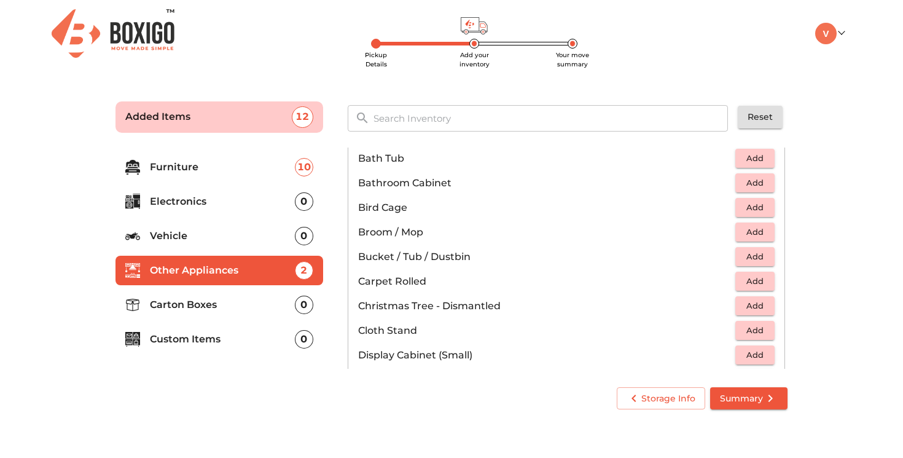
click at [763, 255] on span "Add" at bounding box center [755, 256] width 27 height 14
click at [767, 256] on icon "button" at bounding box center [765, 257] width 9 height 9
click at [760, 229] on span "Add" at bounding box center [755, 232] width 27 height 14
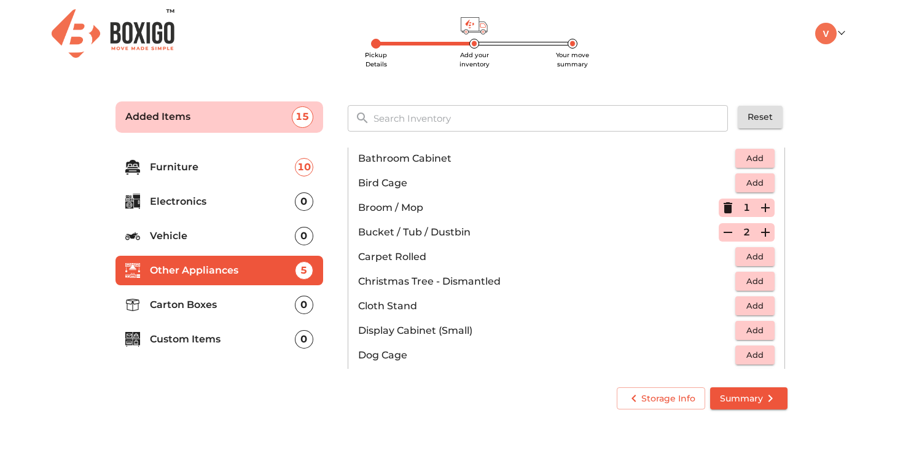
scroll to position [221, 0]
click at [728, 236] on icon "button" at bounding box center [728, 233] width 15 height 15
click at [728, 236] on icon "button" at bounding box center [728, 232] width 9 height 11
click at [731, 209] on icon "button" at bounding box center [728, 208] width 15 height 15
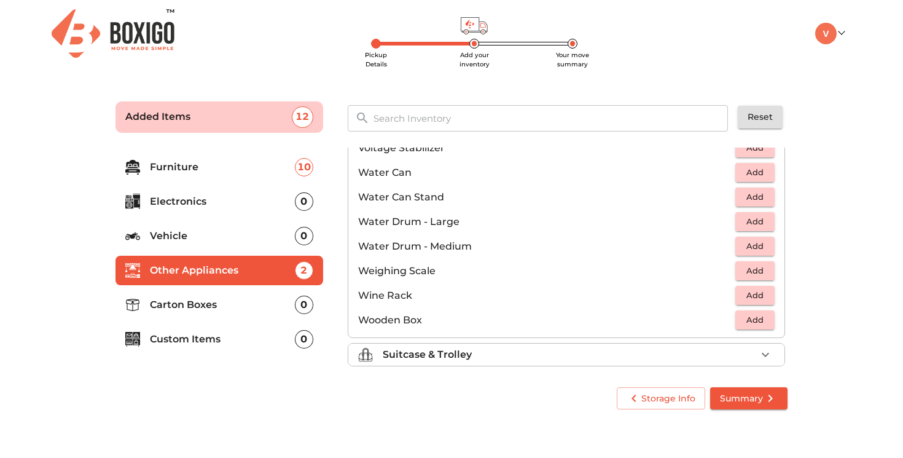
scroll to position [927, 0]
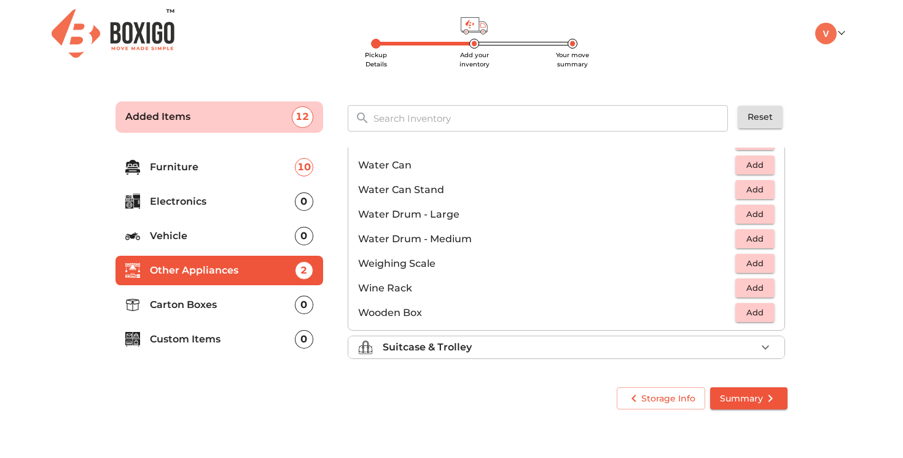
click at [618, 342] on div "Suitcase & Trolley" at bounding box center [570, 347] width 374 height 15
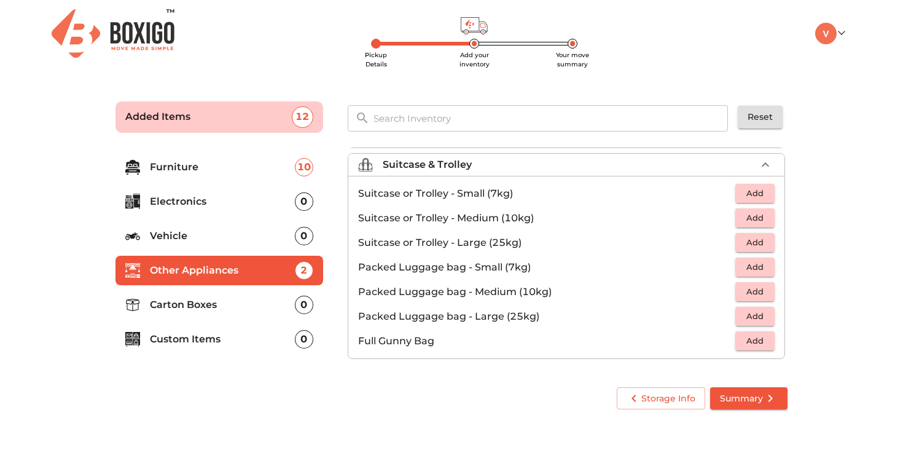
scroll to position [141, 0]
click at [265, 307] on p "Carton Boxes" at bounding box center [222, 304] width 145 height 15
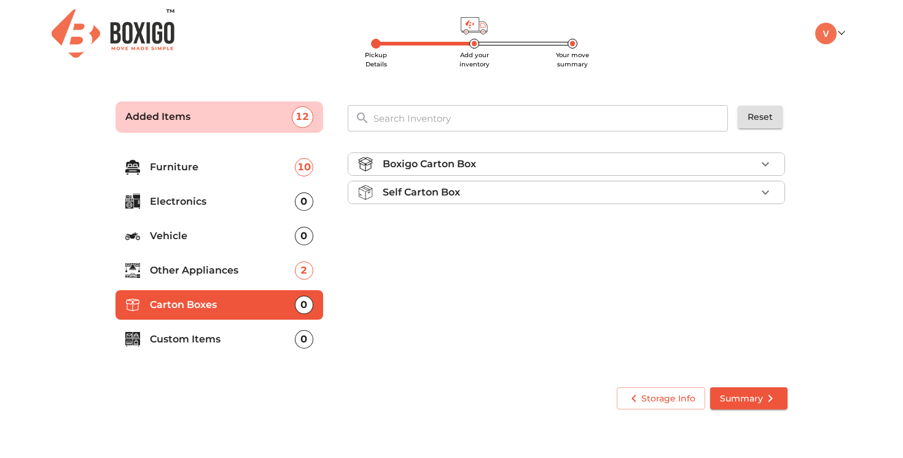
scroll to position [0, 0]
click at [749, 396] on span "Summary" at bounding box center [749, 398] width 58 height 15
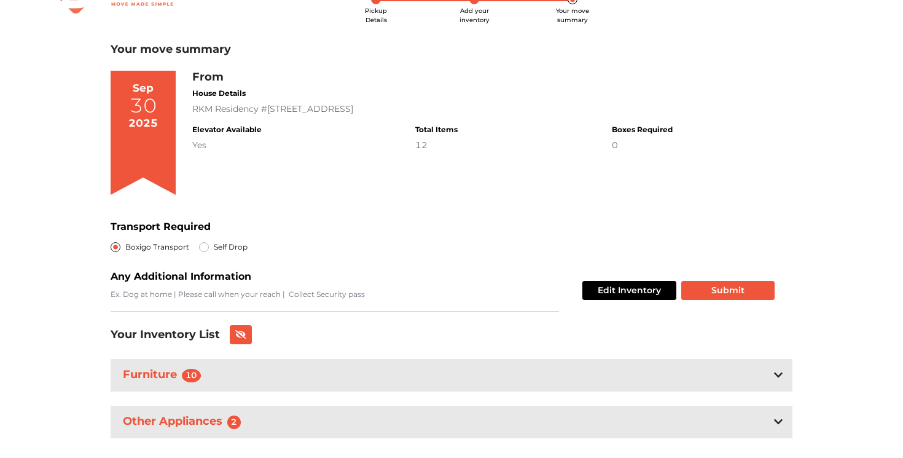
scroll to position [69, 0]
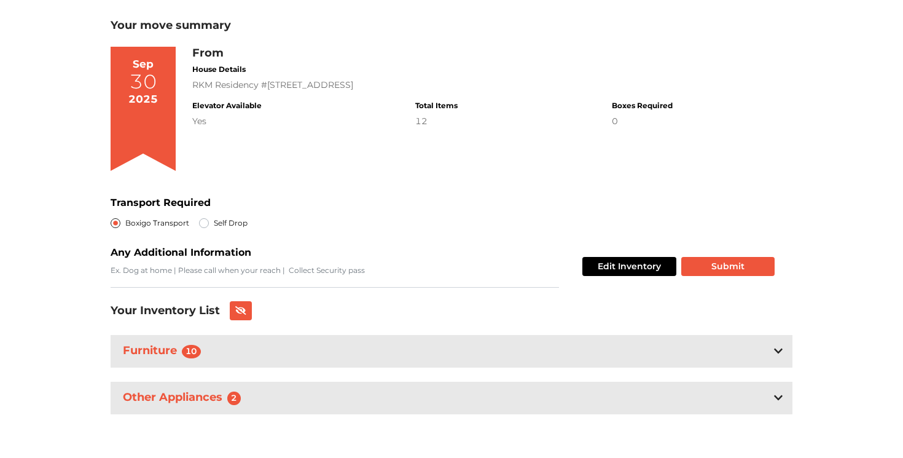
click at [679, 403] on div "Other Appliances 2" at bounding box center [452, 398] width 682 height 33
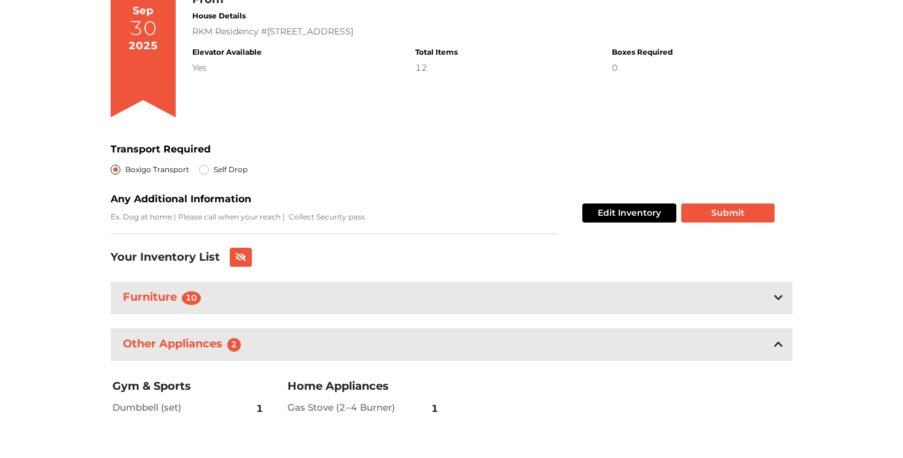
scroll to position [143, 0]
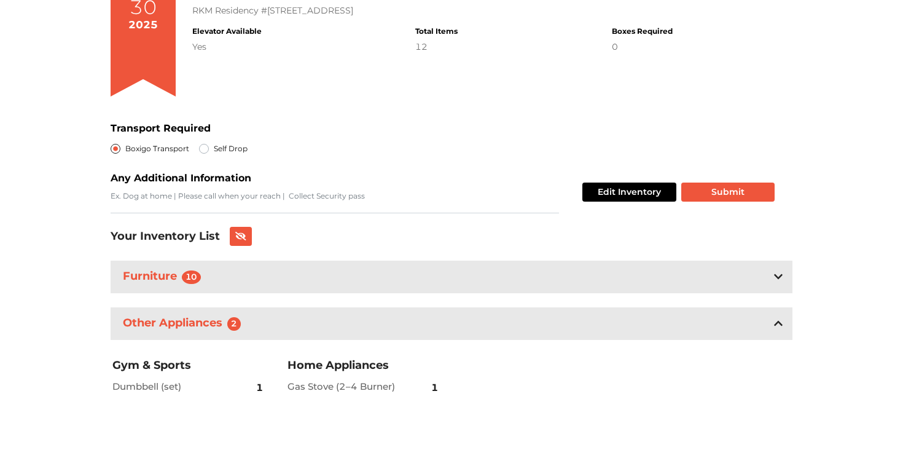
click at [762, 321] on div "Other Appliances 2" at bounding box center [452, 323] width 682 height 33
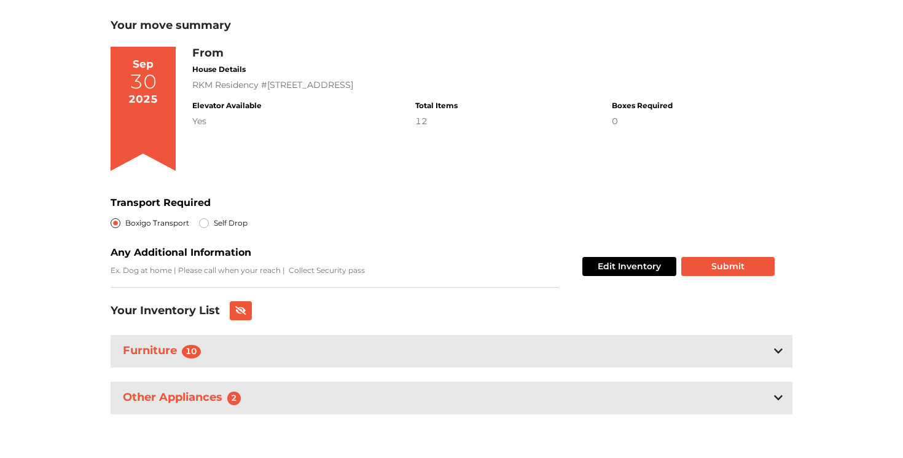
scroll to position [69, 0]
click at [781, 354] on icon at bounding box center [778, 351] width 9 height 10
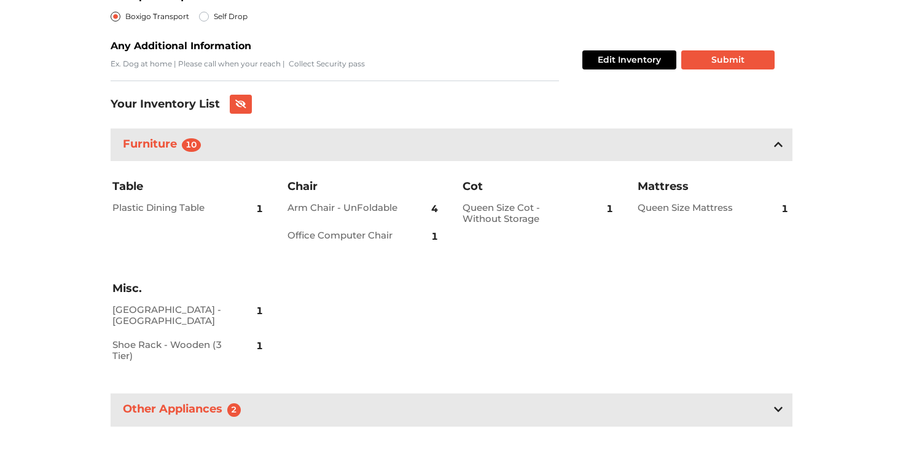
scroll to position [280, 0]
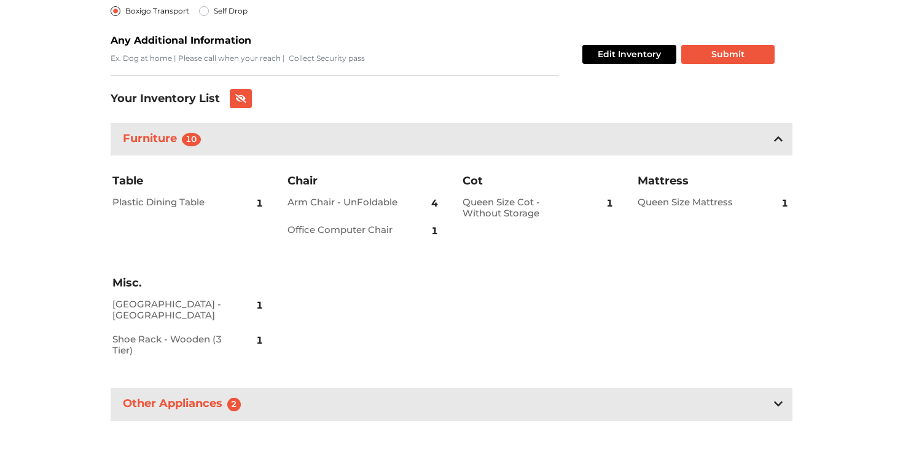
click at [779, 137] on icon at bounding box center [778, 139] width 9 height 10
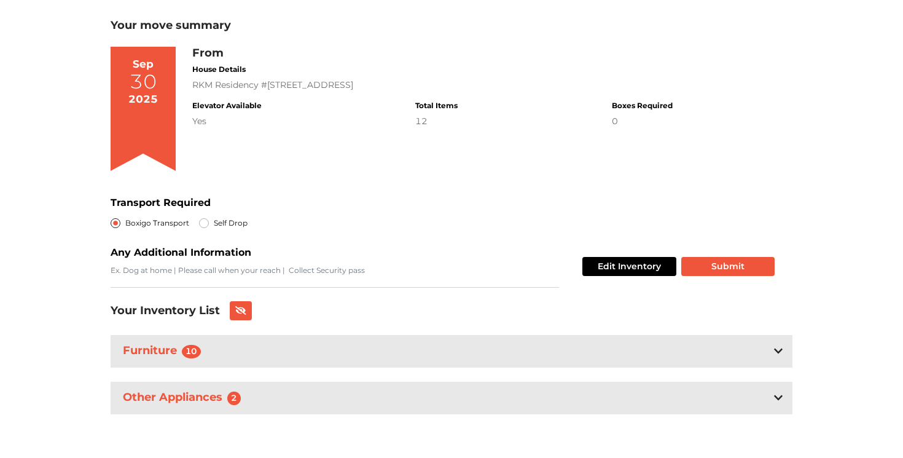
scroll to position [0, 0]
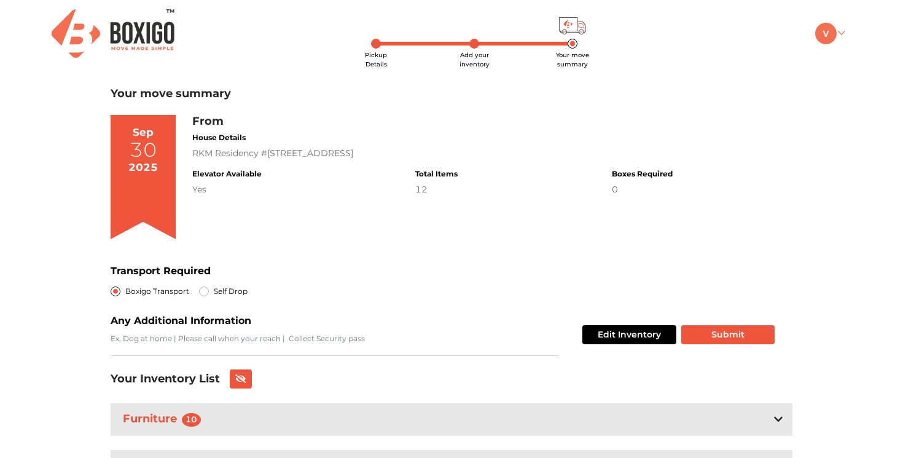
click at [841, 29] on link at bounding box center [829, 33] width 29 height 12
click at [747, 70] on div "Pickup Details Add your inventory Your move summary My Moves My Profile Make Es…" at bounding box center [451, 263] width 903 height 526
